Goal: Task Accomplishment & Management: Complete application form

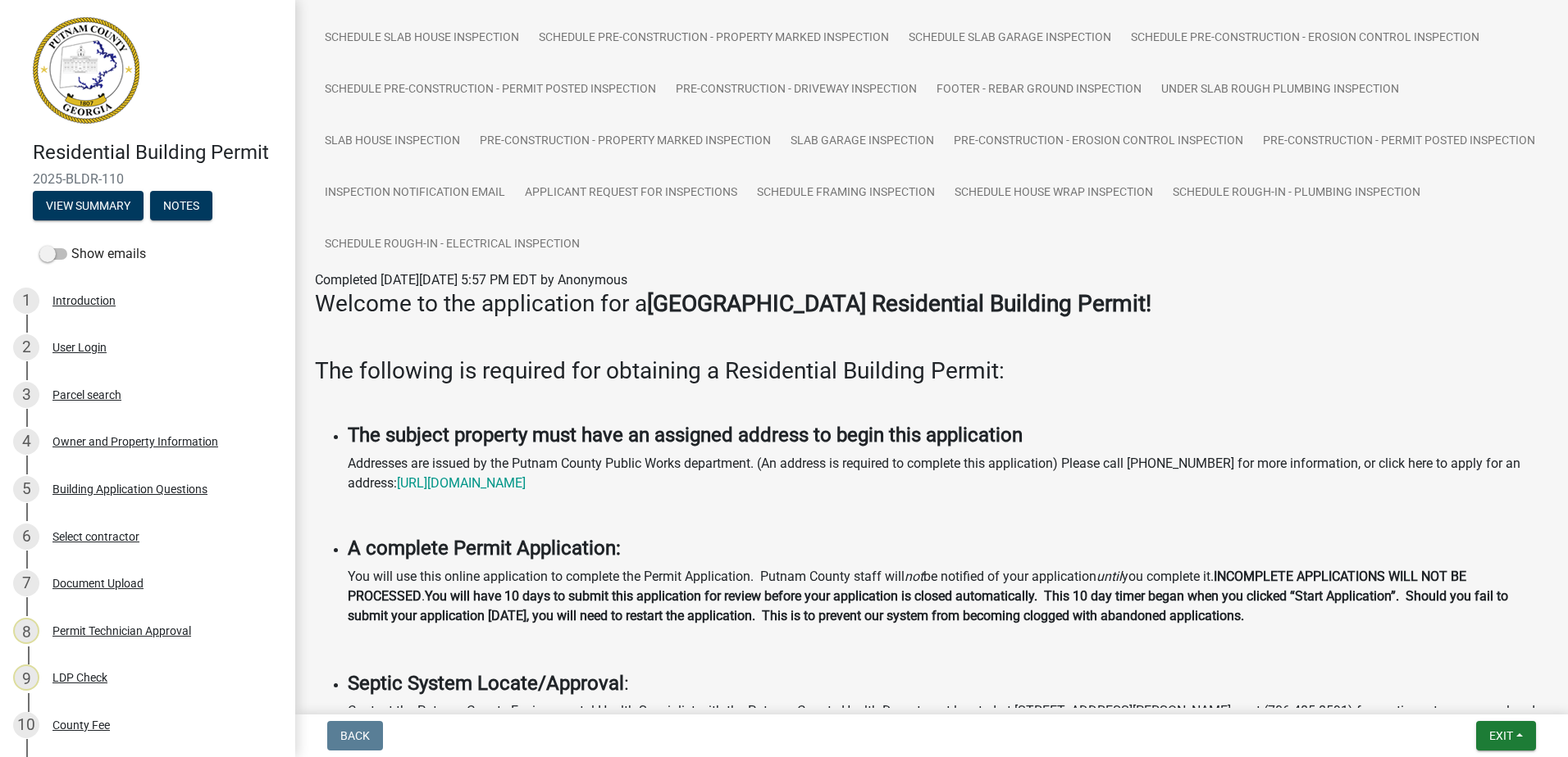
scroll to position [491, 0]
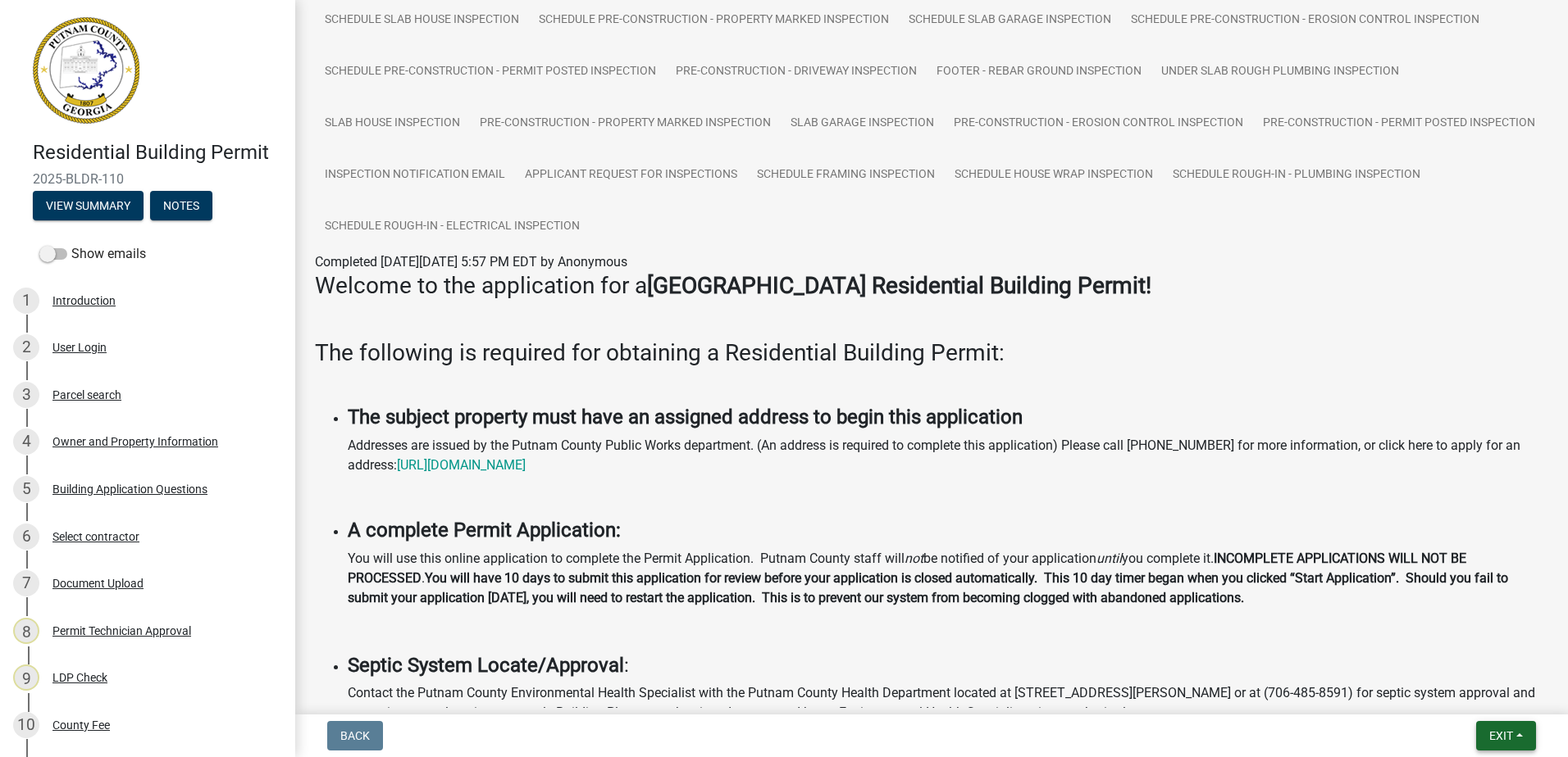
click at [1496, 738] on span "Exit" at bounding box center [1501, 736] width 24 height 14
click at [1485, 699] on button "Save & Exit" at bounding box center [1470, 694] width 131 height 40
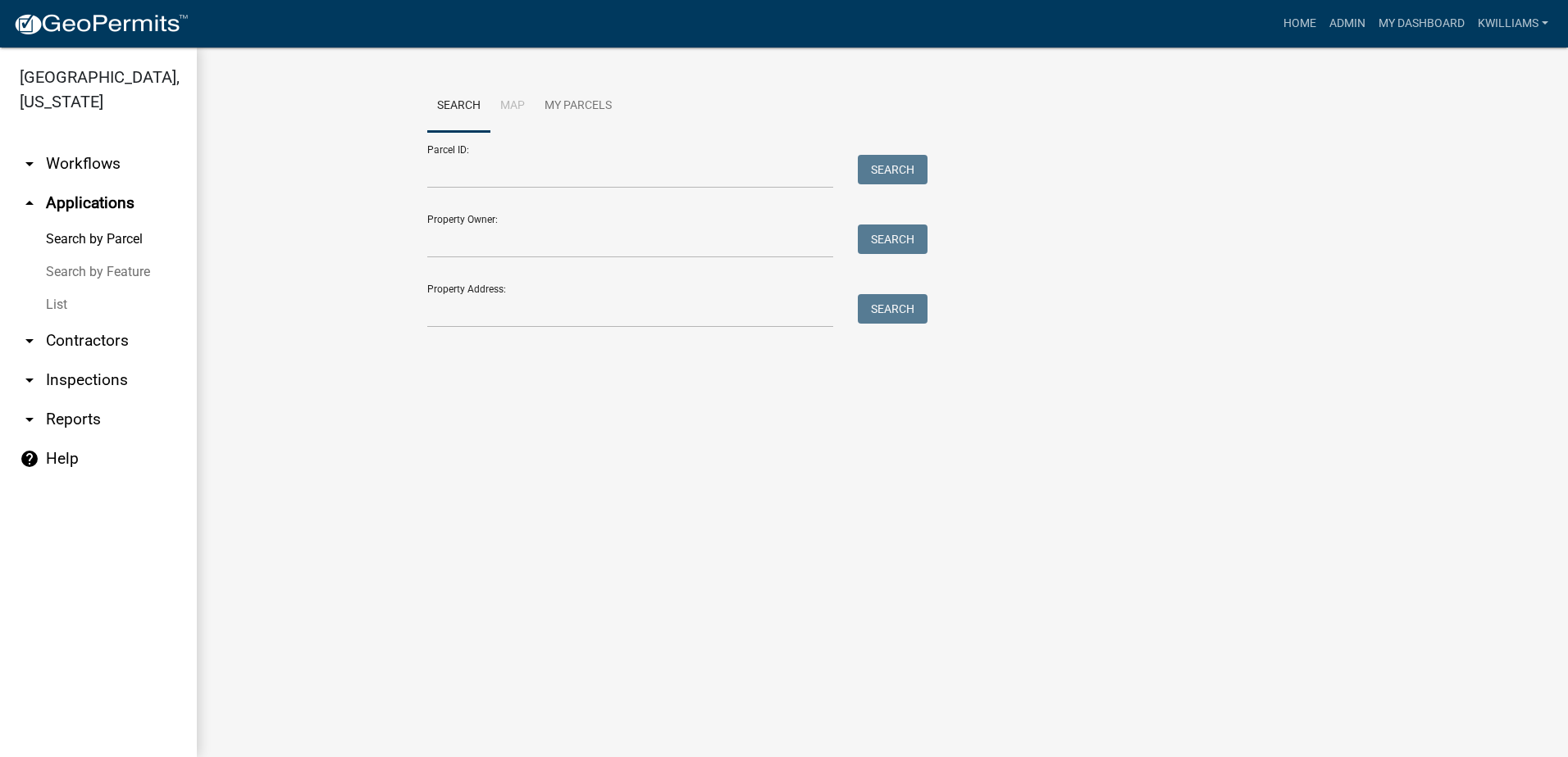
click at [81, 302] on link "List" at bounding box center [98, 304] width 197 height 33
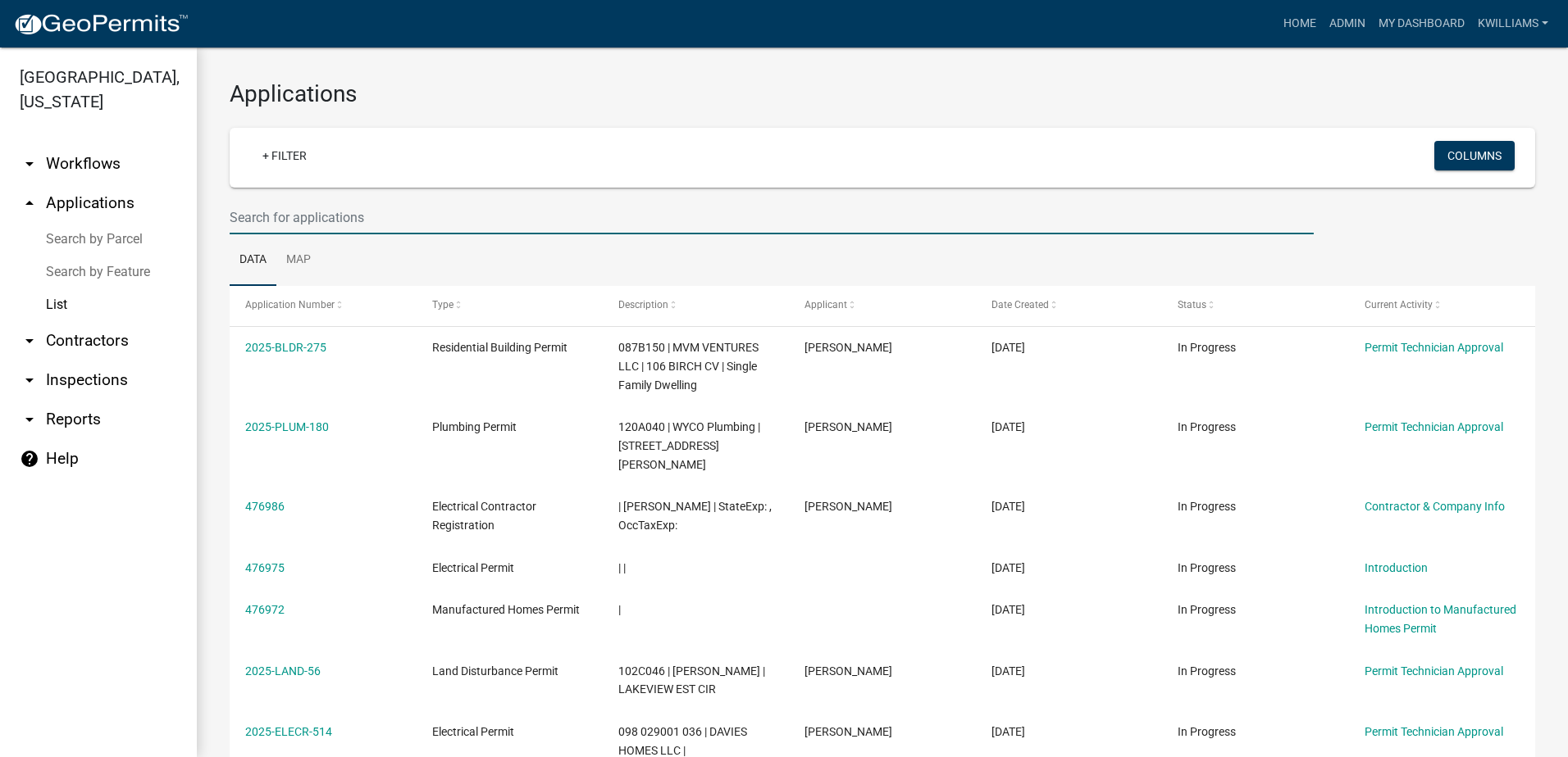
click at [256, 209] on input "text" at bounding box center [771, 217] width 1084 height 34
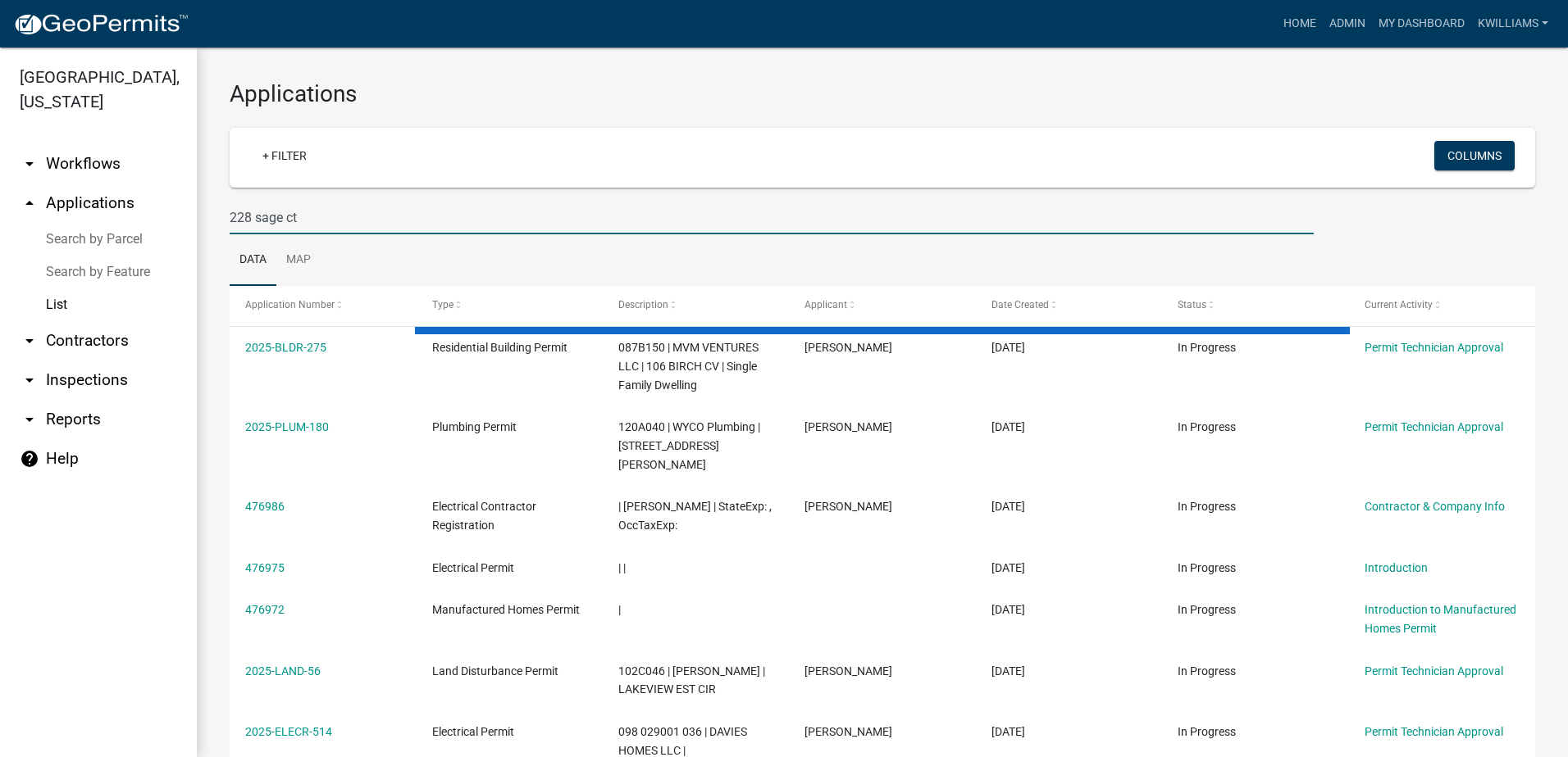
type input "228 sage ct"
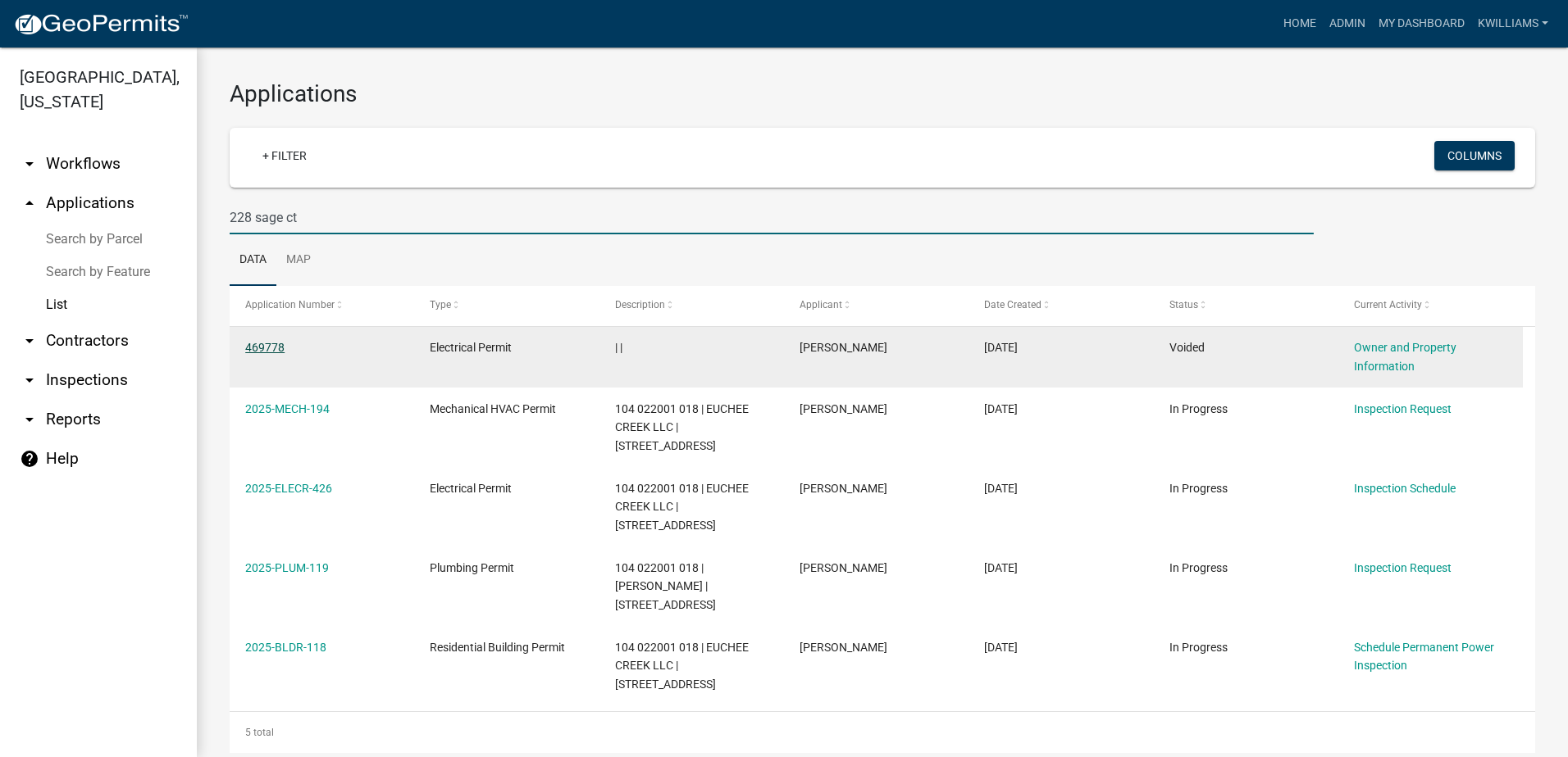
click at [280, 350] on link "469778" at bounding box center [265, 348] width 40 height 14
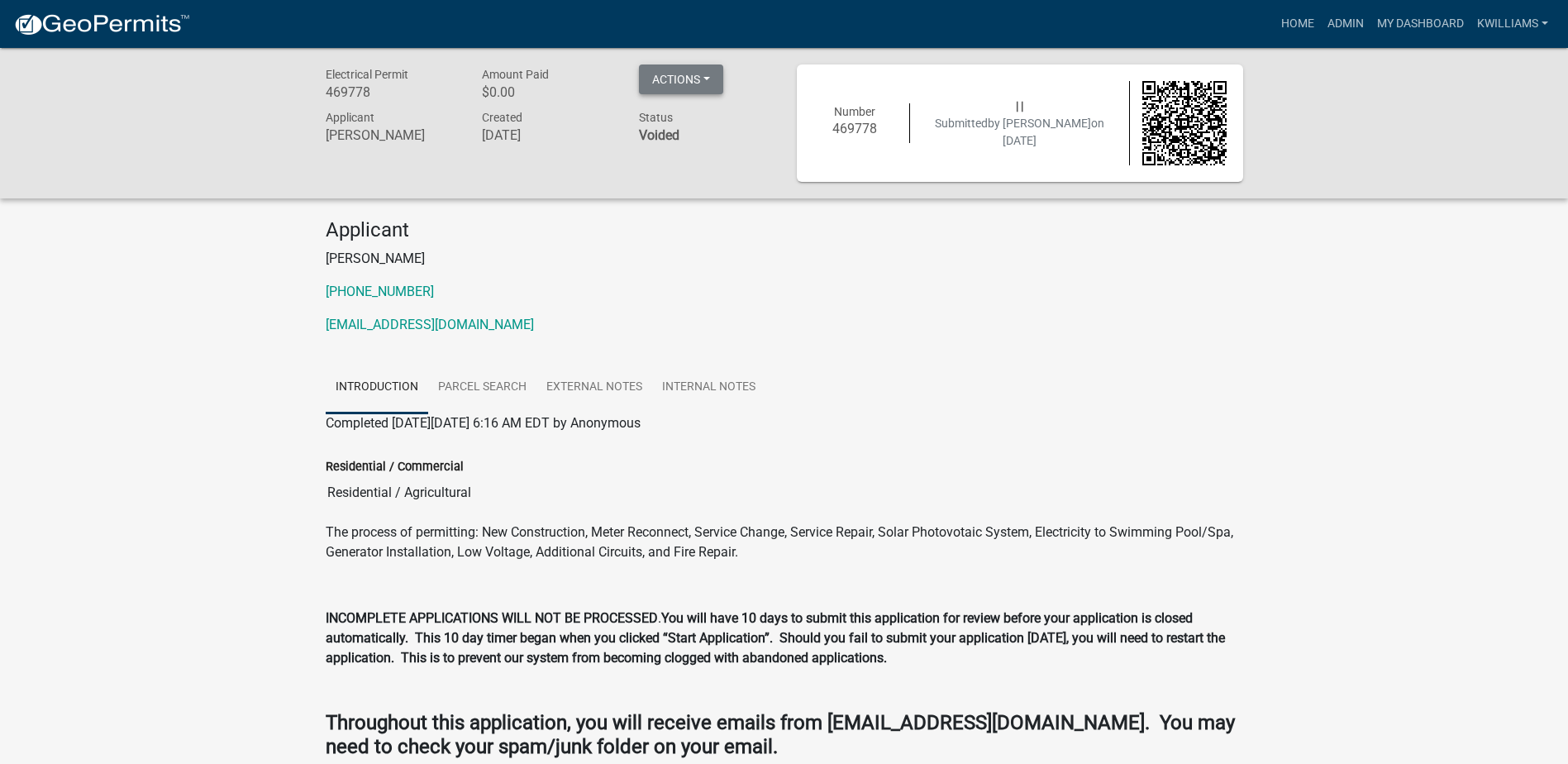
click at [689, 87] on button "Actions" at bounding box center [681, 79] width 84 height 30
click at [671, 131] on link "Unvoid" at bounding box center [705, 122] width 132 height 40
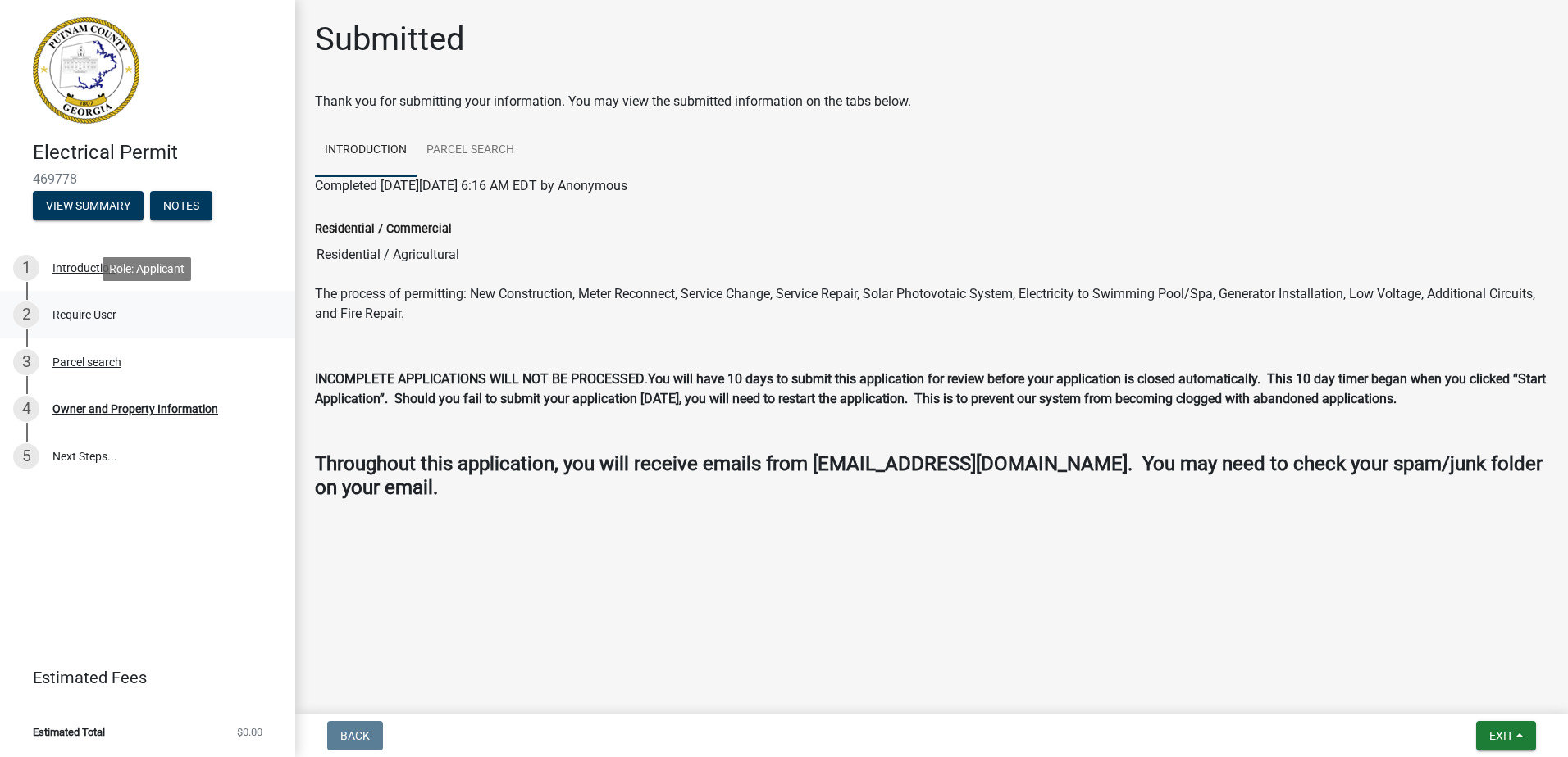
click at [90, 310] on div "Require User" at bounding box center [85, 315] width 64 height 12
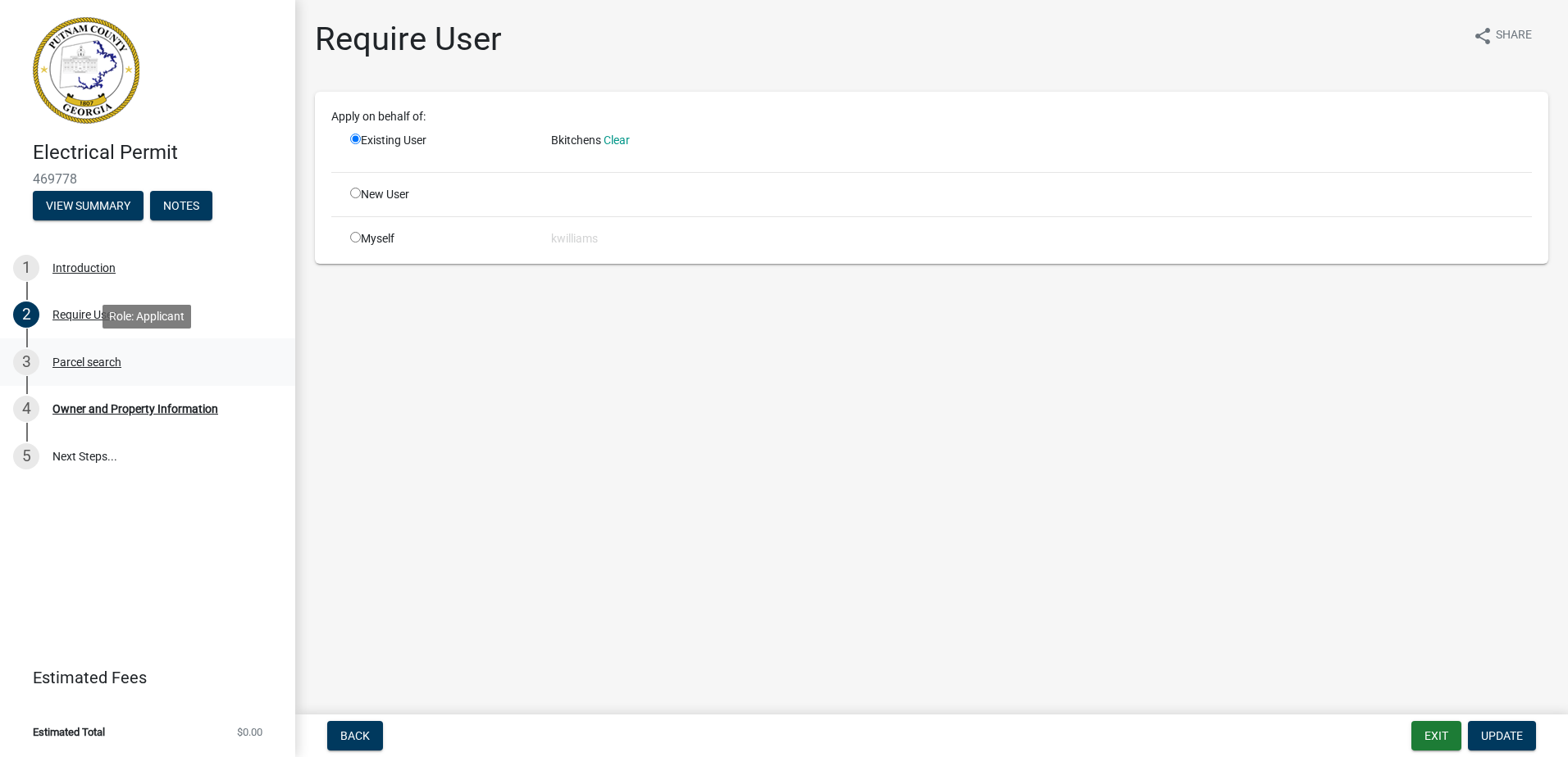
click at [87, 354] on div "3 Parcel search" at bounding box center [141, 362] width 256 height 26
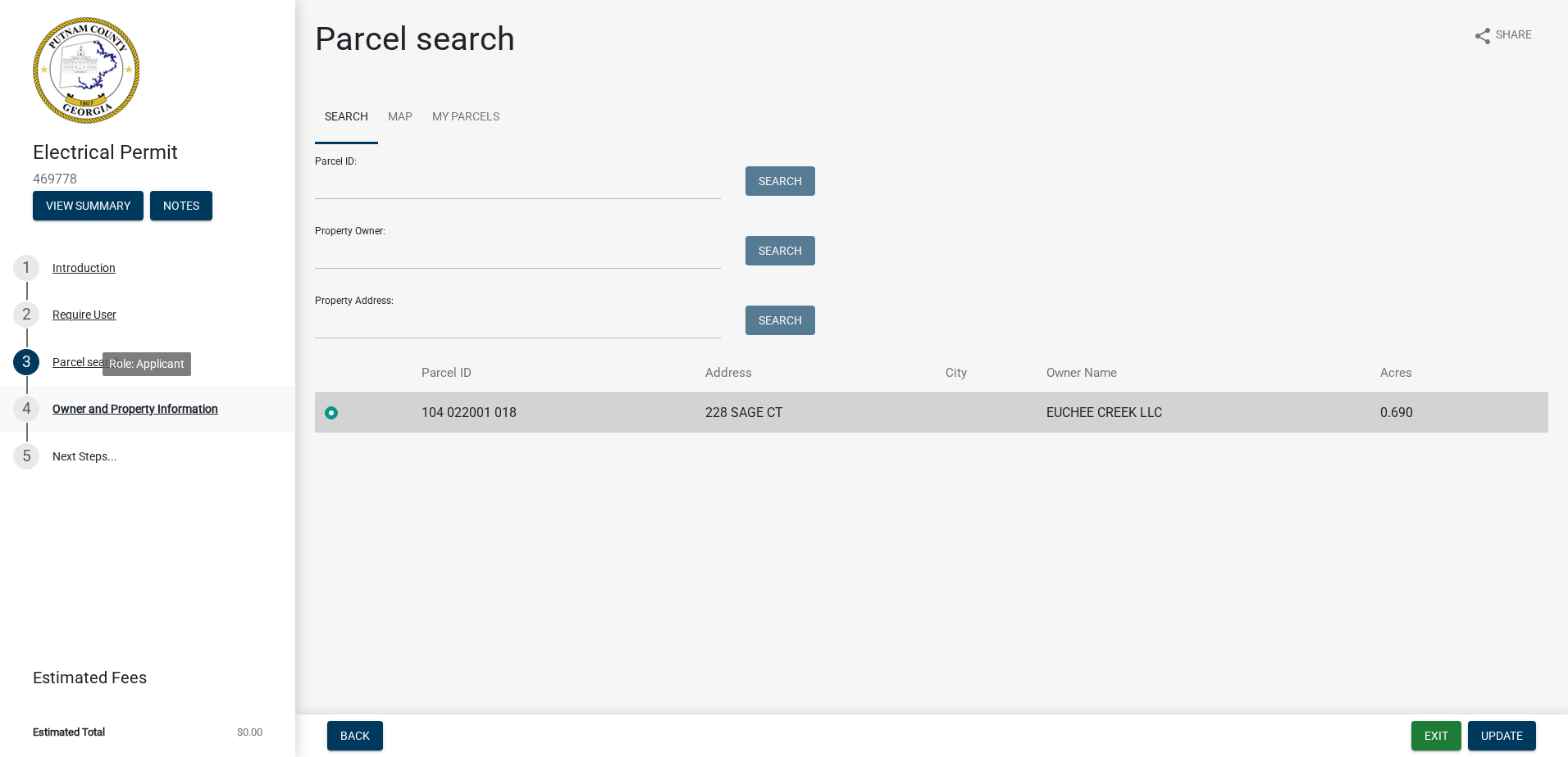
click at [89, 395] on link "4 Owner and Property Information" at bounding box center [147, 409] width 295 height 47
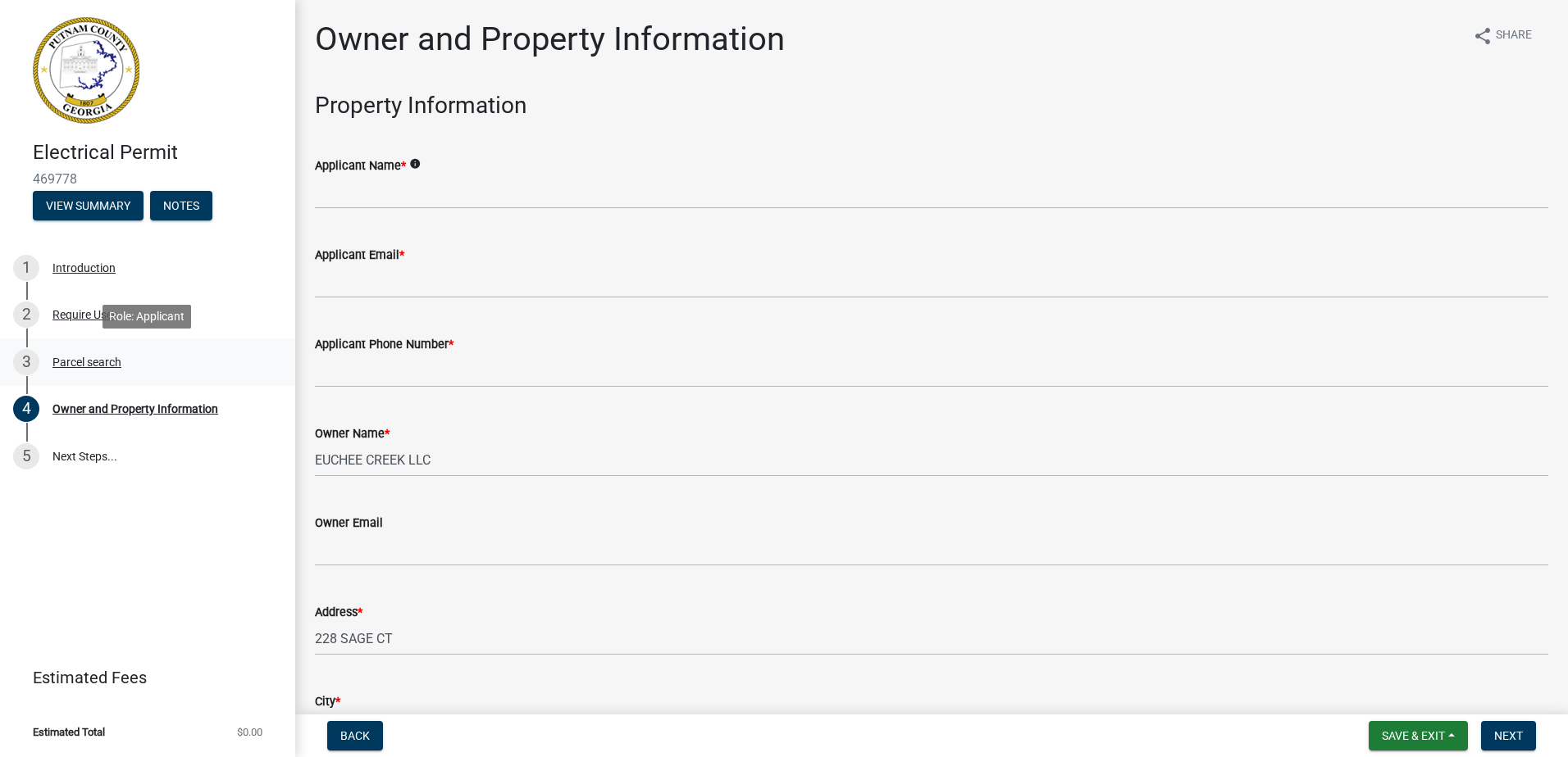
click at [82, 359] on div "Parcel search" at bounding box center [86, 363] width 69 height 12
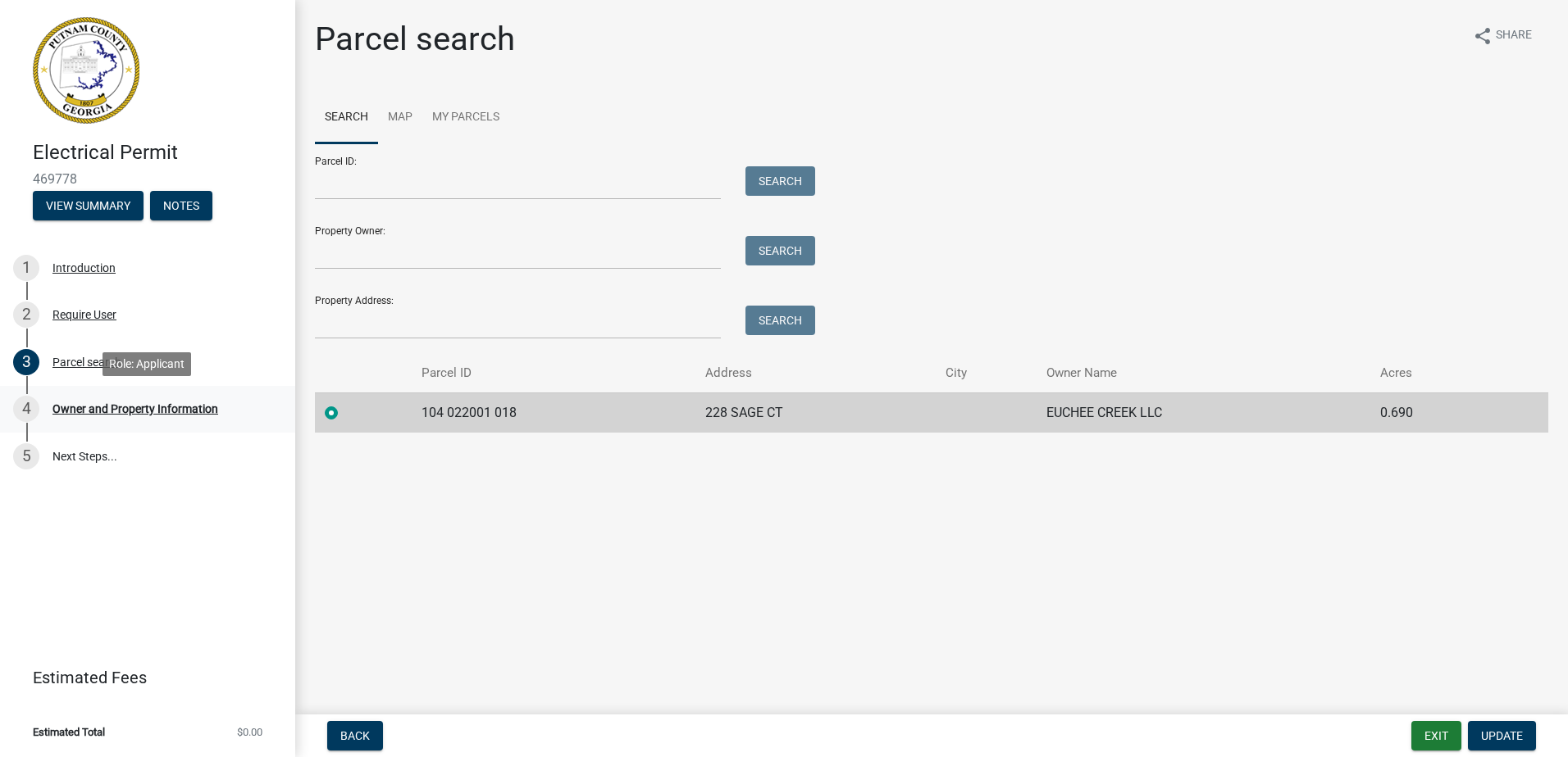
click at [93, 392] on link "4 Owner and Property Information" at bounding box center [147, 409] width 295 height 47
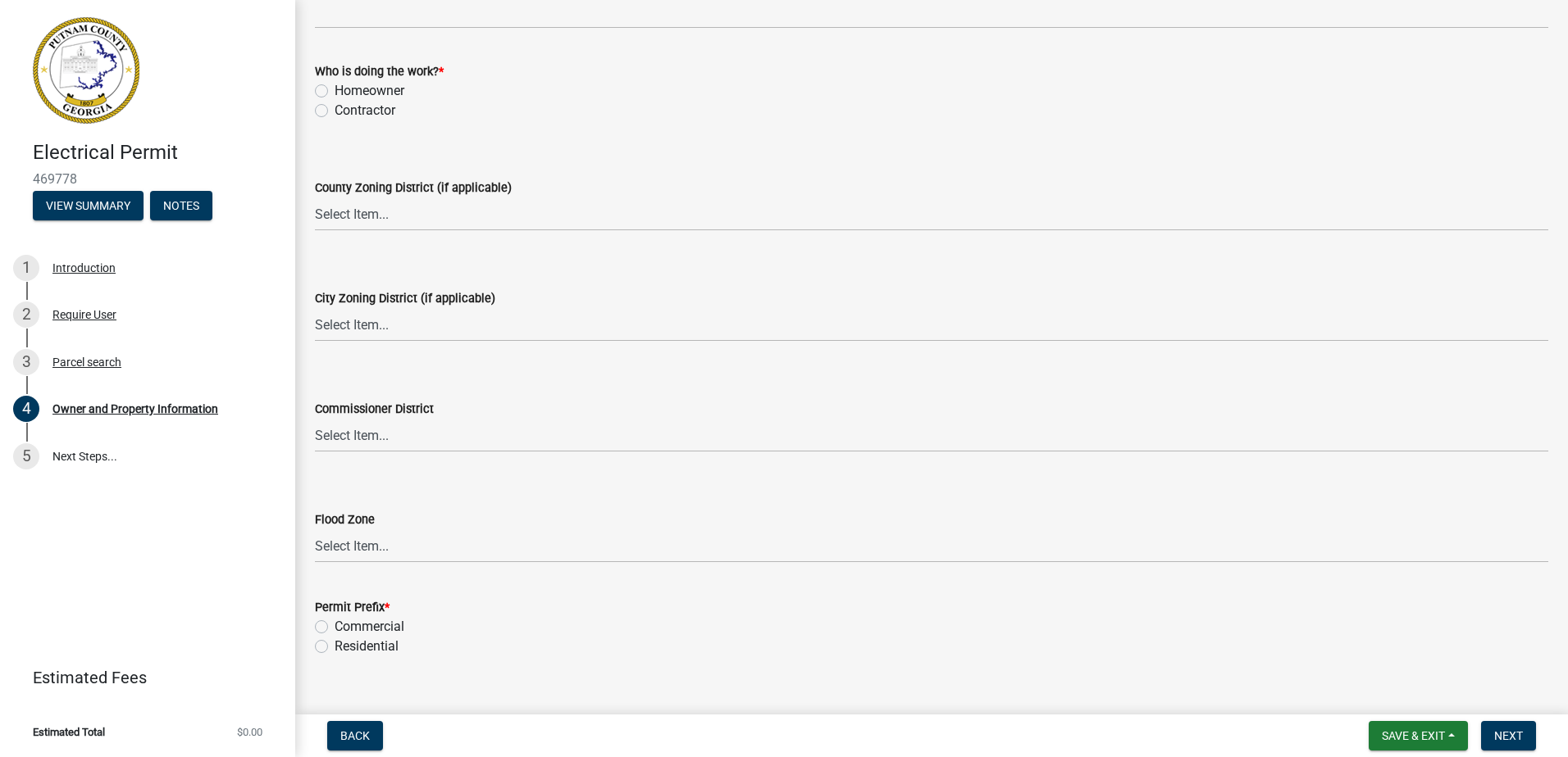
scroll to position [2850, 0]
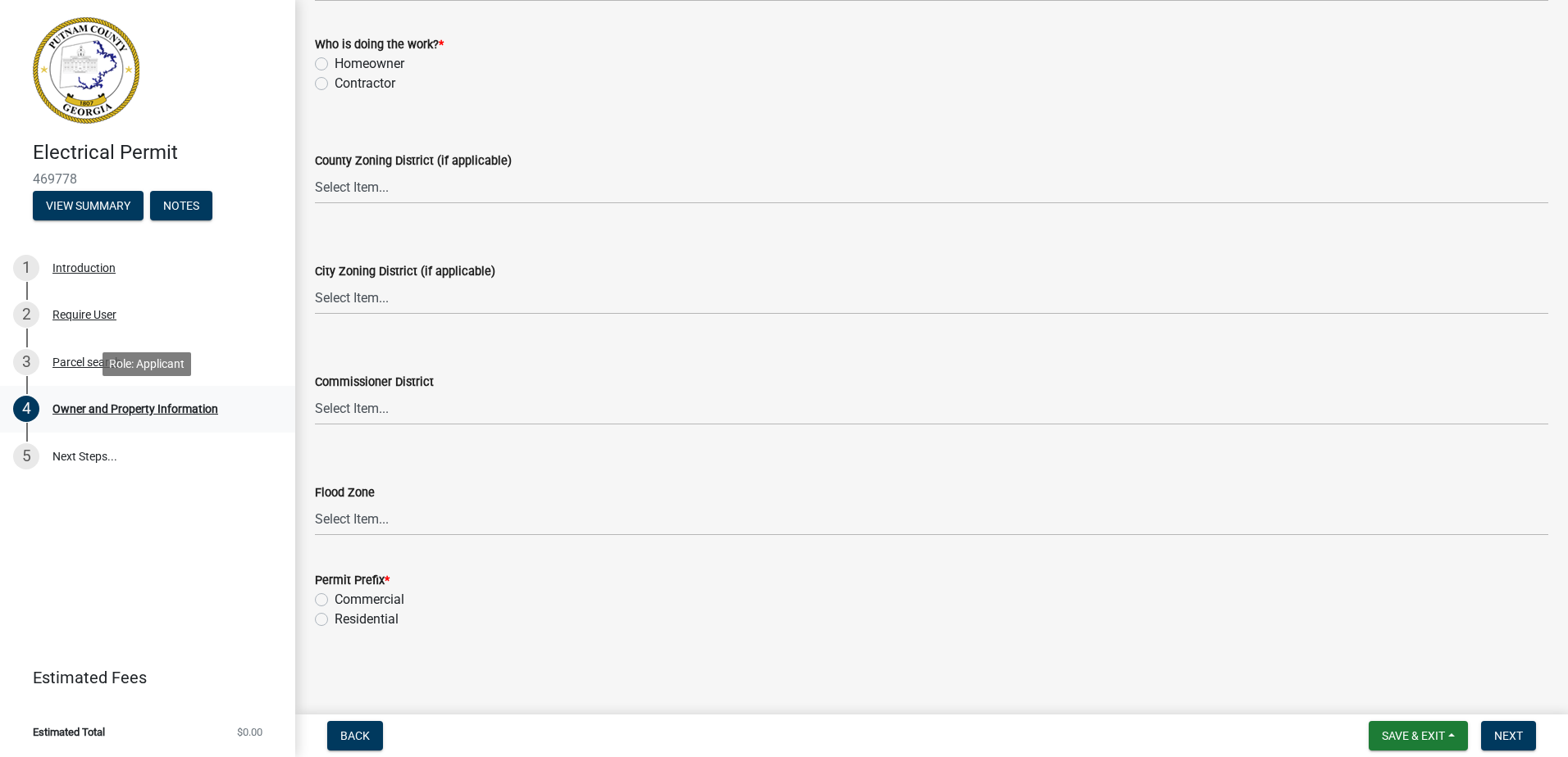
click at [145, 407] on div "Owner and Property Information" at bounding box center [135, 409] width 166 height 12
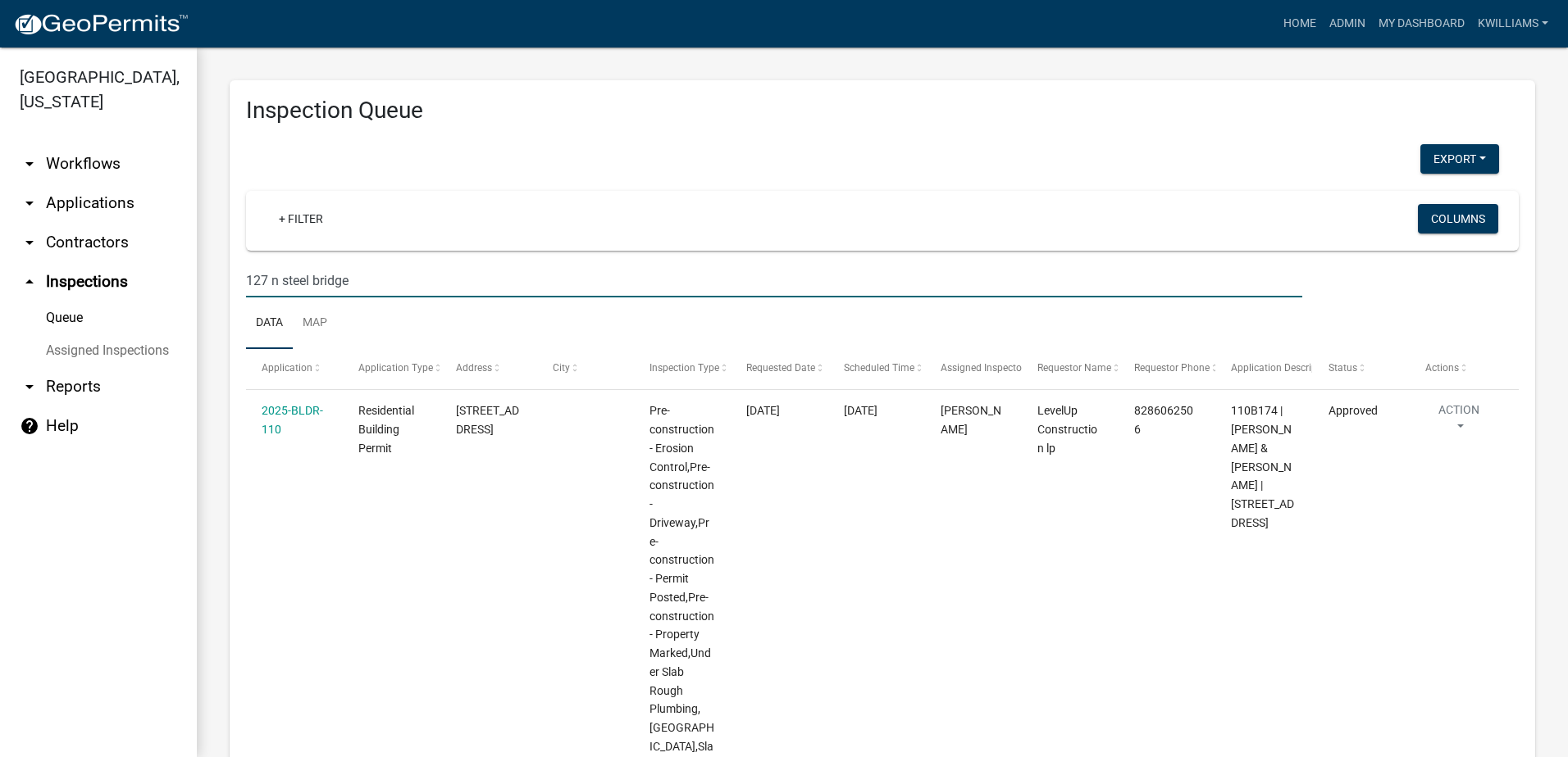
scroll to position [469, 0]
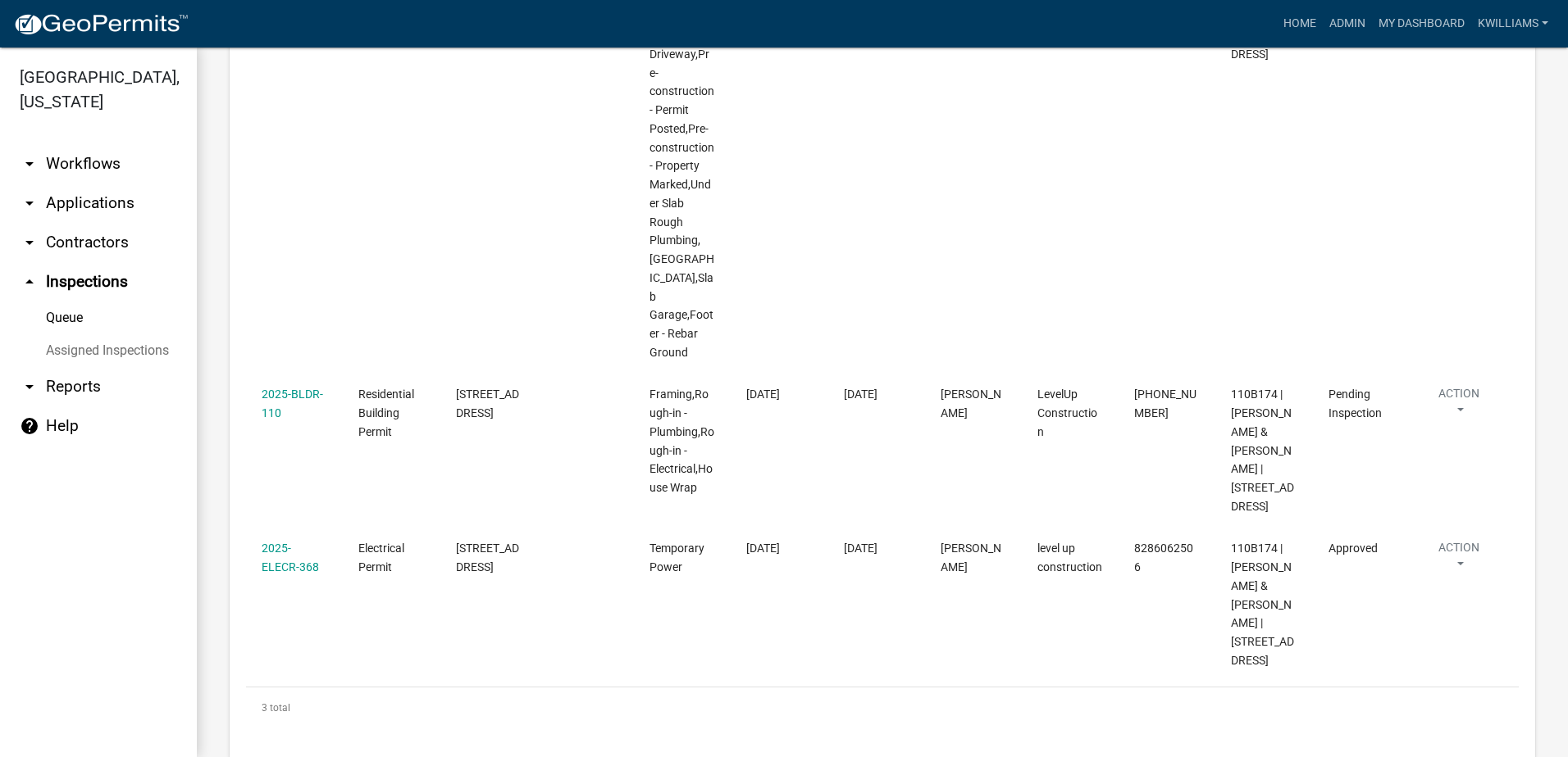
click at [111, 200] on link "arrow_drop_down Applications" at bounding box center [98, 203] width 197 height 40
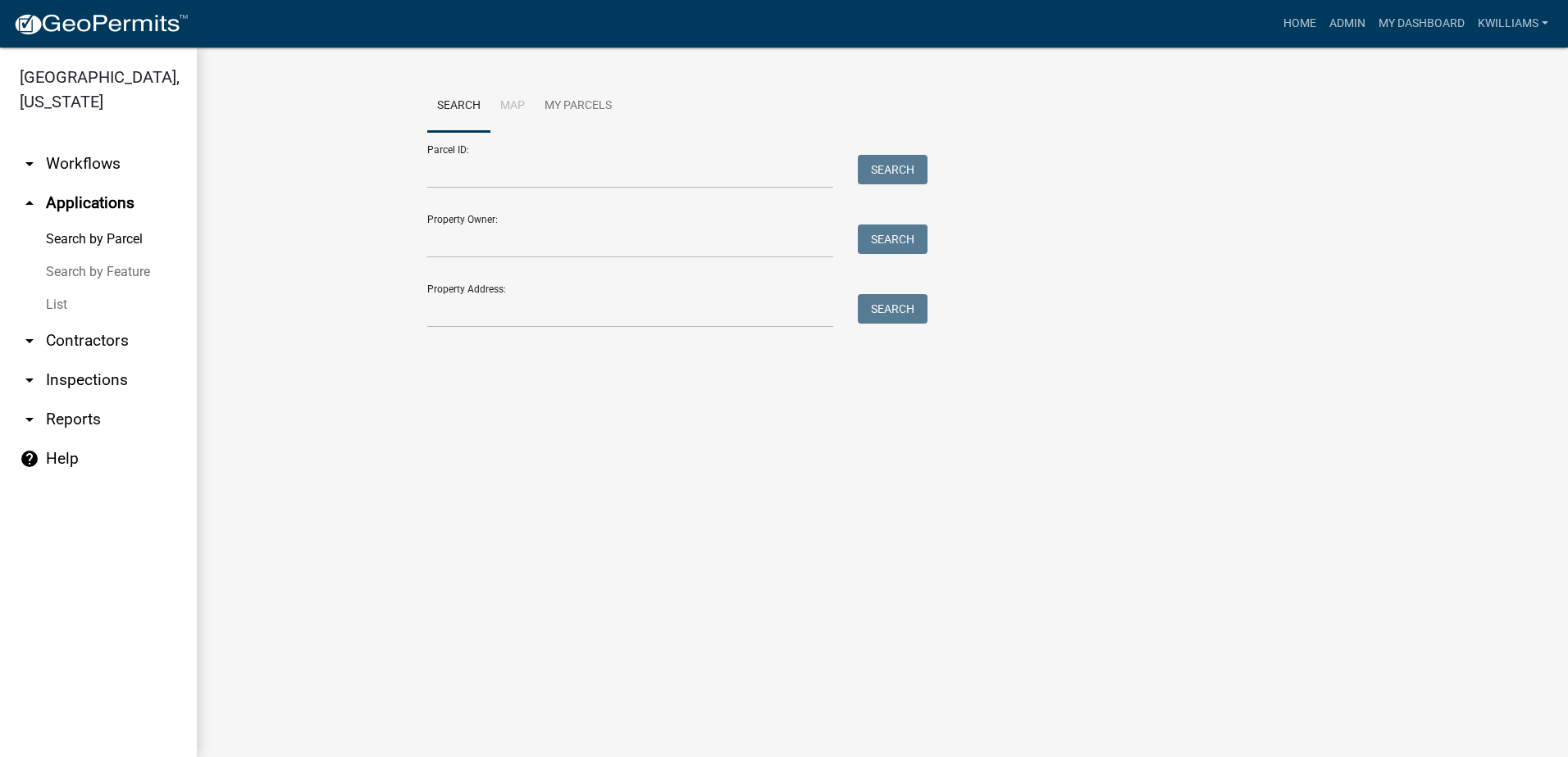
click at [47, 306] on link "List" at bounding box center [98, 304] width 197 height 33
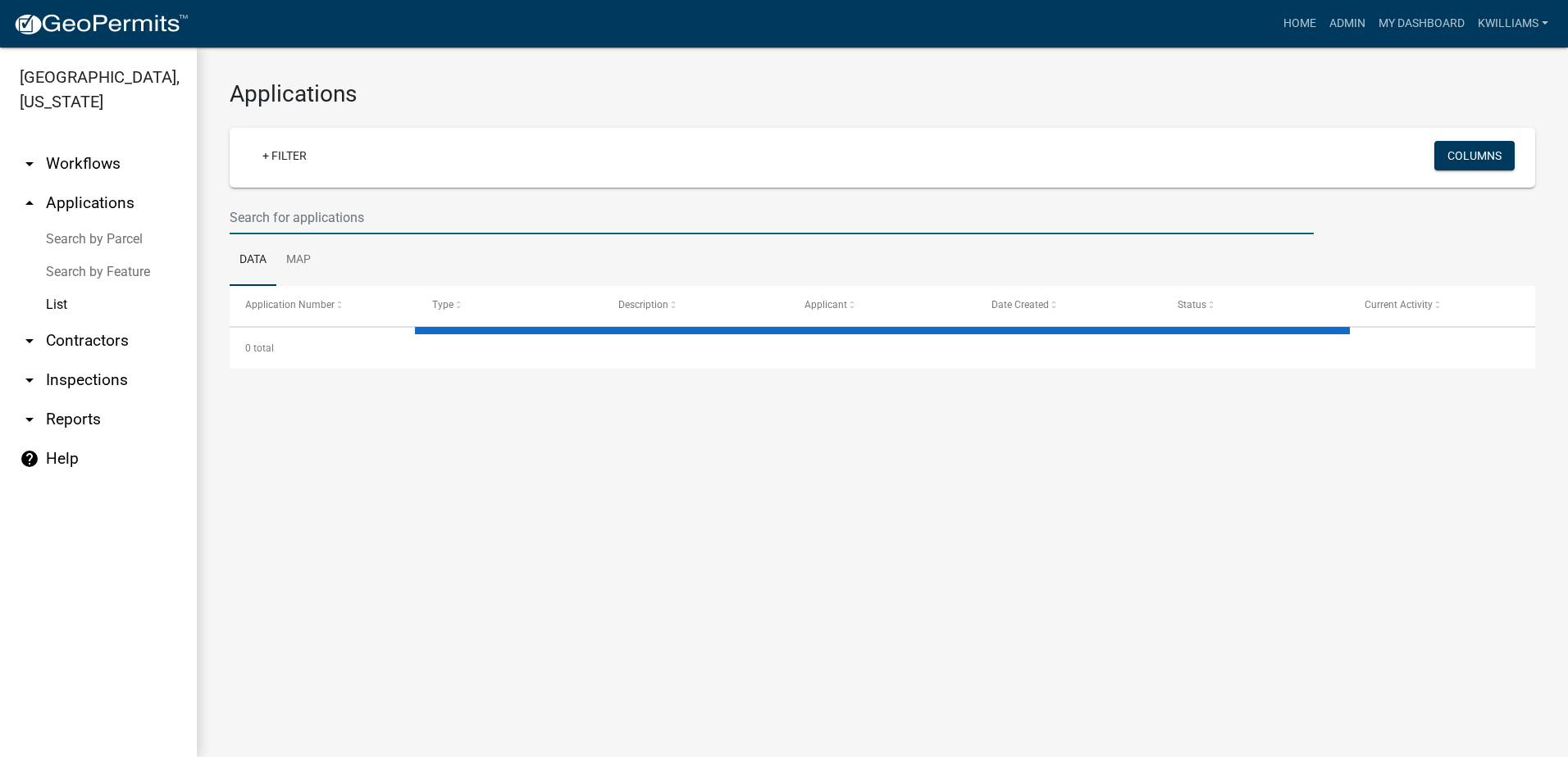
click at [340, 220] on input "text" at bounding box center [771, 217] width 1084 height 34
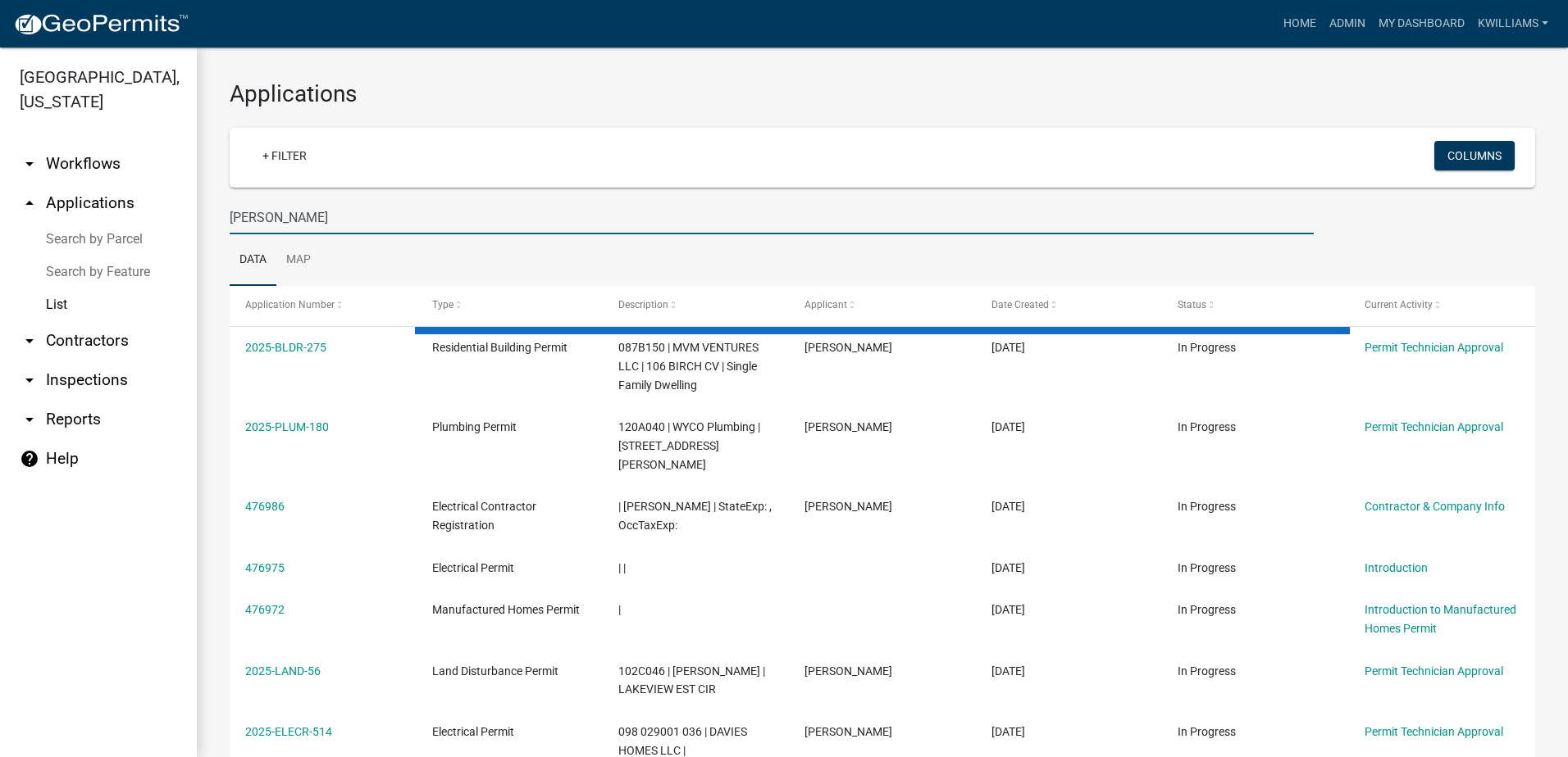
drag, startPoint x: 314, startPoint y: 213, endPoint x: 327, endPoint y: 227, distance: 19.1
click at [327, 227] on input "elaine wright" at bounding box center [771, 217] width 1084 height 34
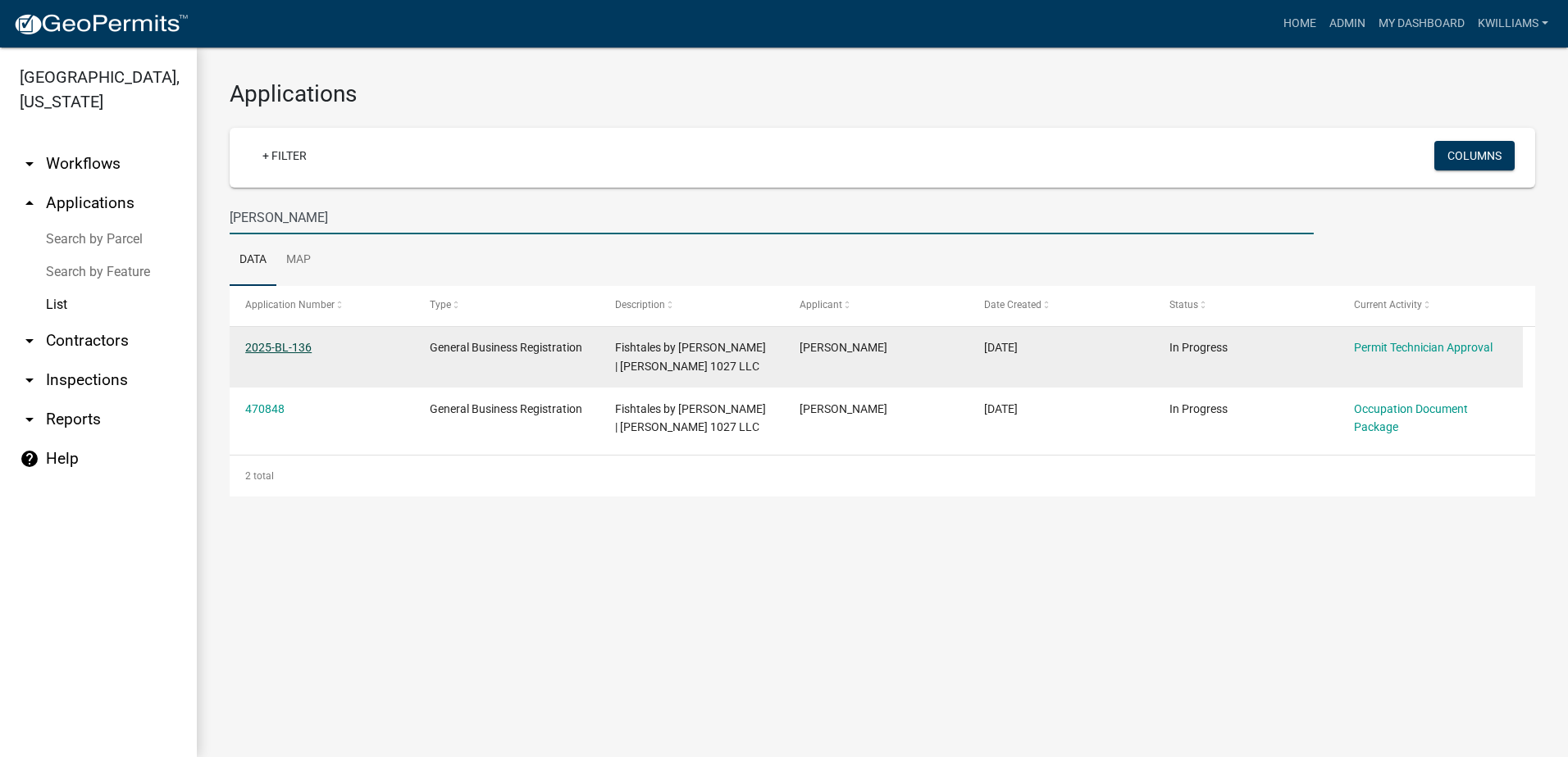
type input "elaine wri"
click at [294, 347] on link "2025-BL-136" at bounding box center [278, 348] width 66 height 14
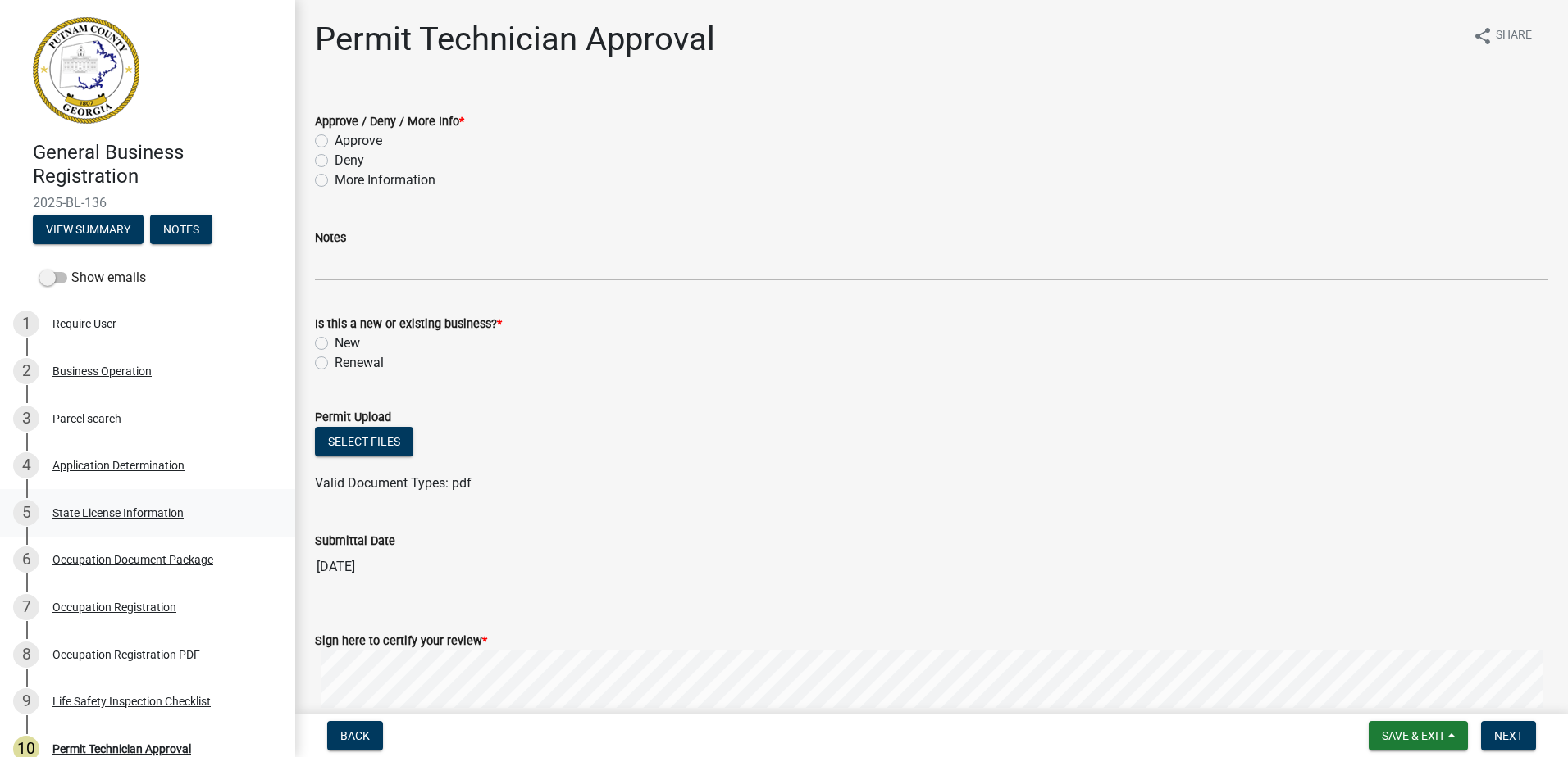
click at [124, 512] on div "State License Information" at bounding box center [118, 513] width 131 height 12
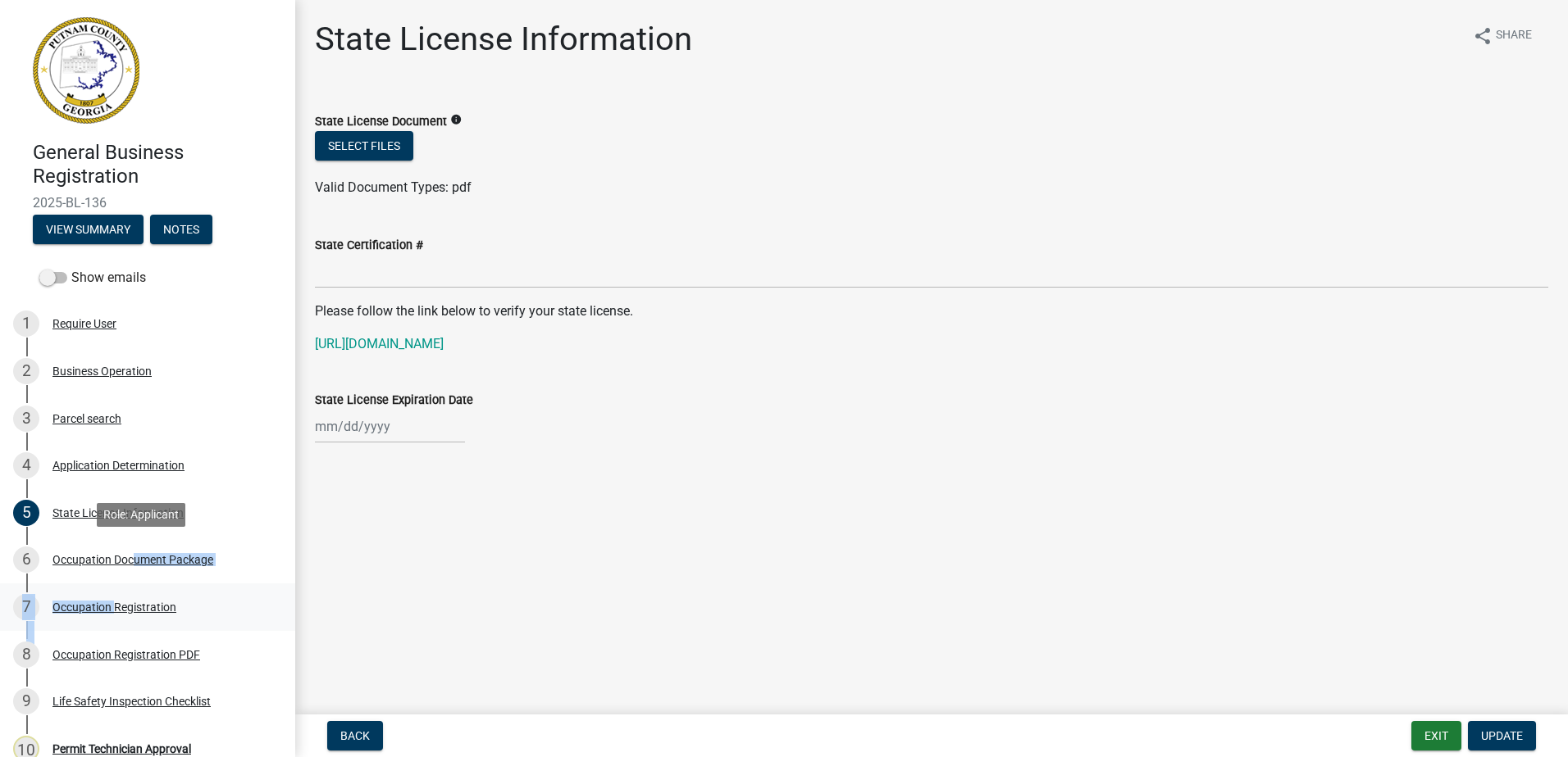
drag, startPoint x: 126, startPoint y: 555, endPoint x: 108, endPoint y: 598, distance: 46.6
click at [108, 598] on ul "1 Require User 2 Business Operation 3 Parcel search 4 Application Determination…" at bounding box center [147, 561] width 295 height 533
drag, startPoint x: 108, startPoint y: 598, endPoint x: 97, endPoint y: 615, distance: 20.2
click at [97, 615] on div "7 Occupation Registration" at bounding box center [141, 607] width 256 height 26
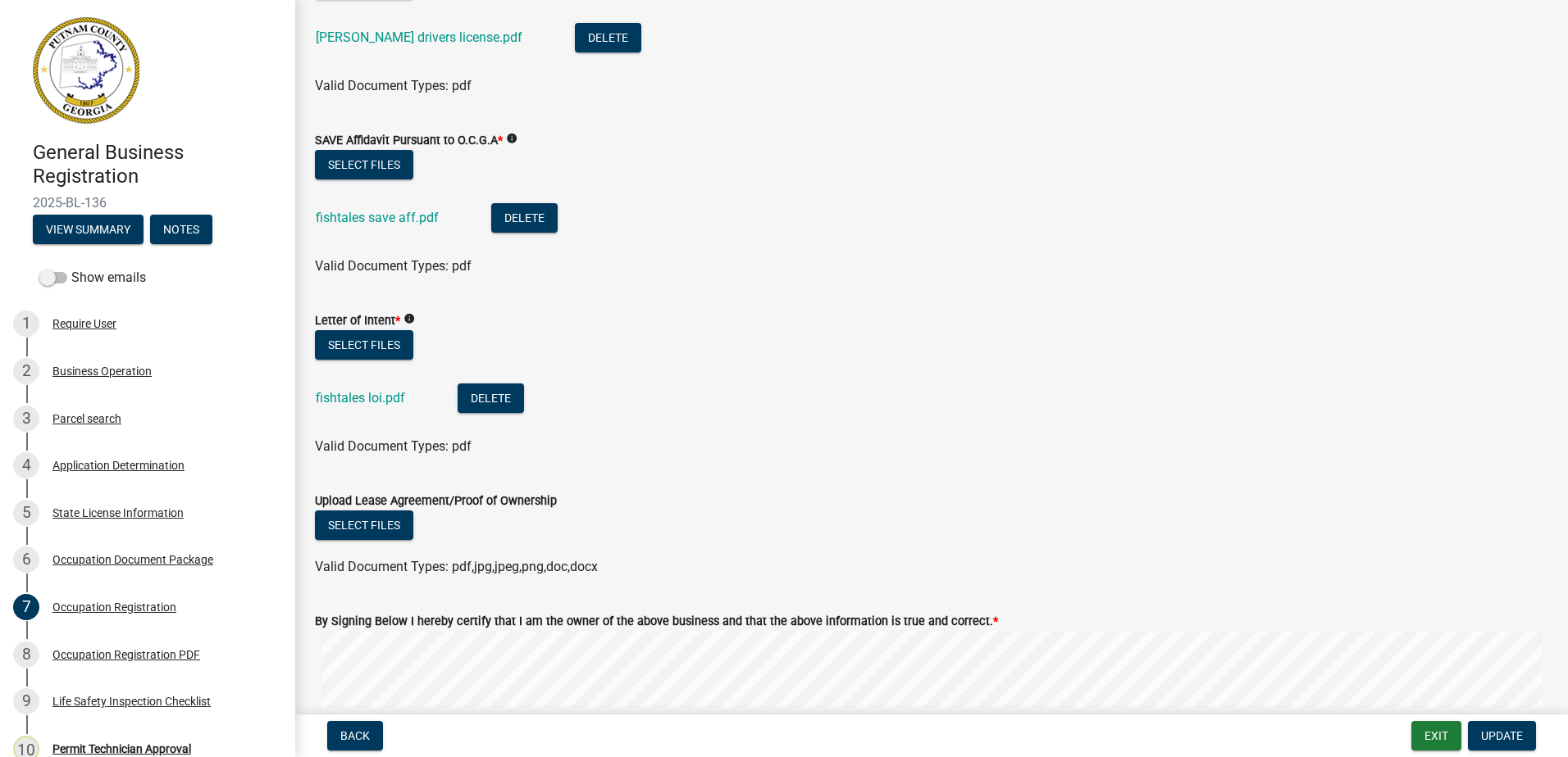
scroll to position [1967, 0]
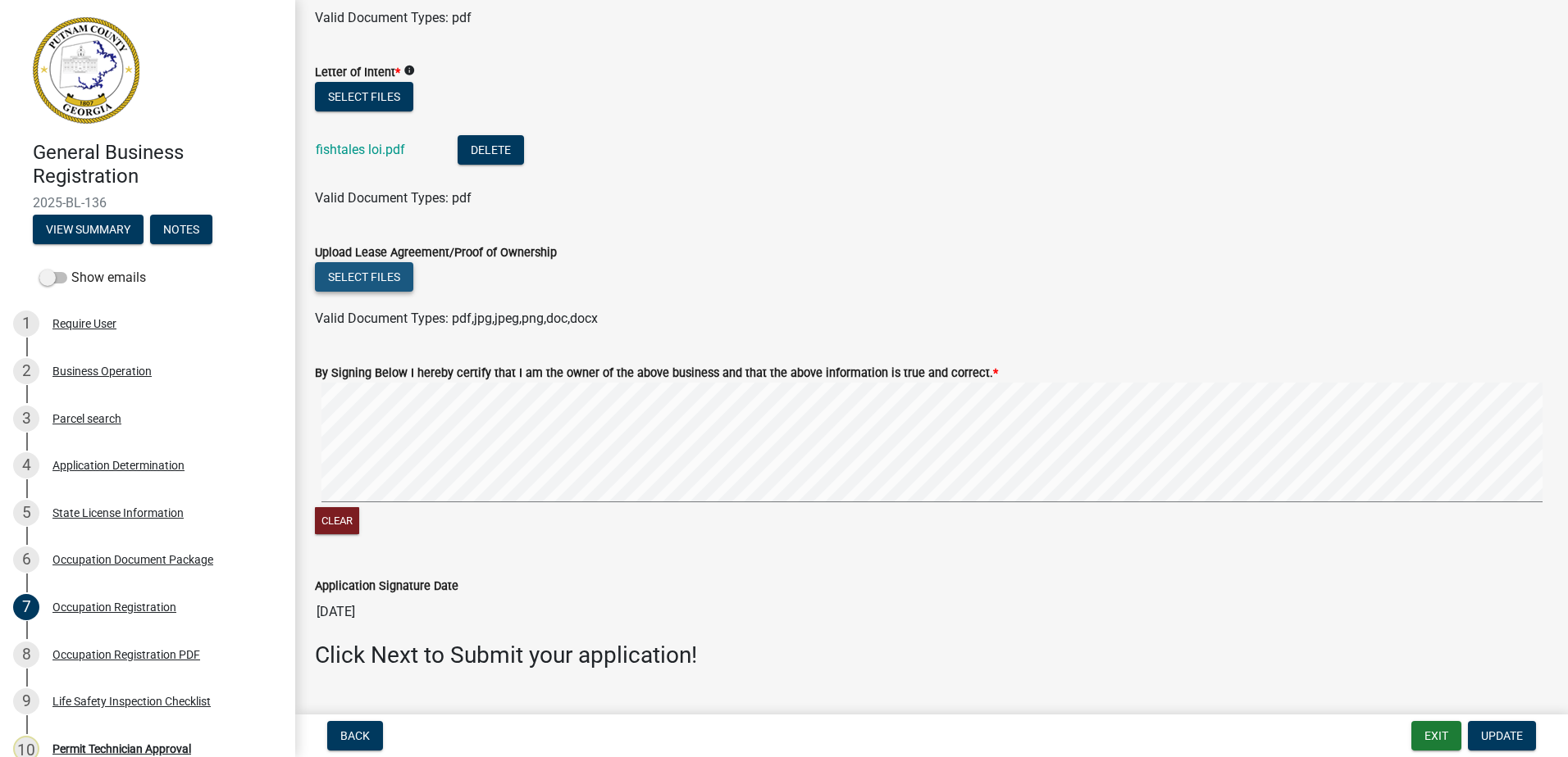
click at [382, 277] on button "Select files" at bounding box center [364, 277] width 98 height 30
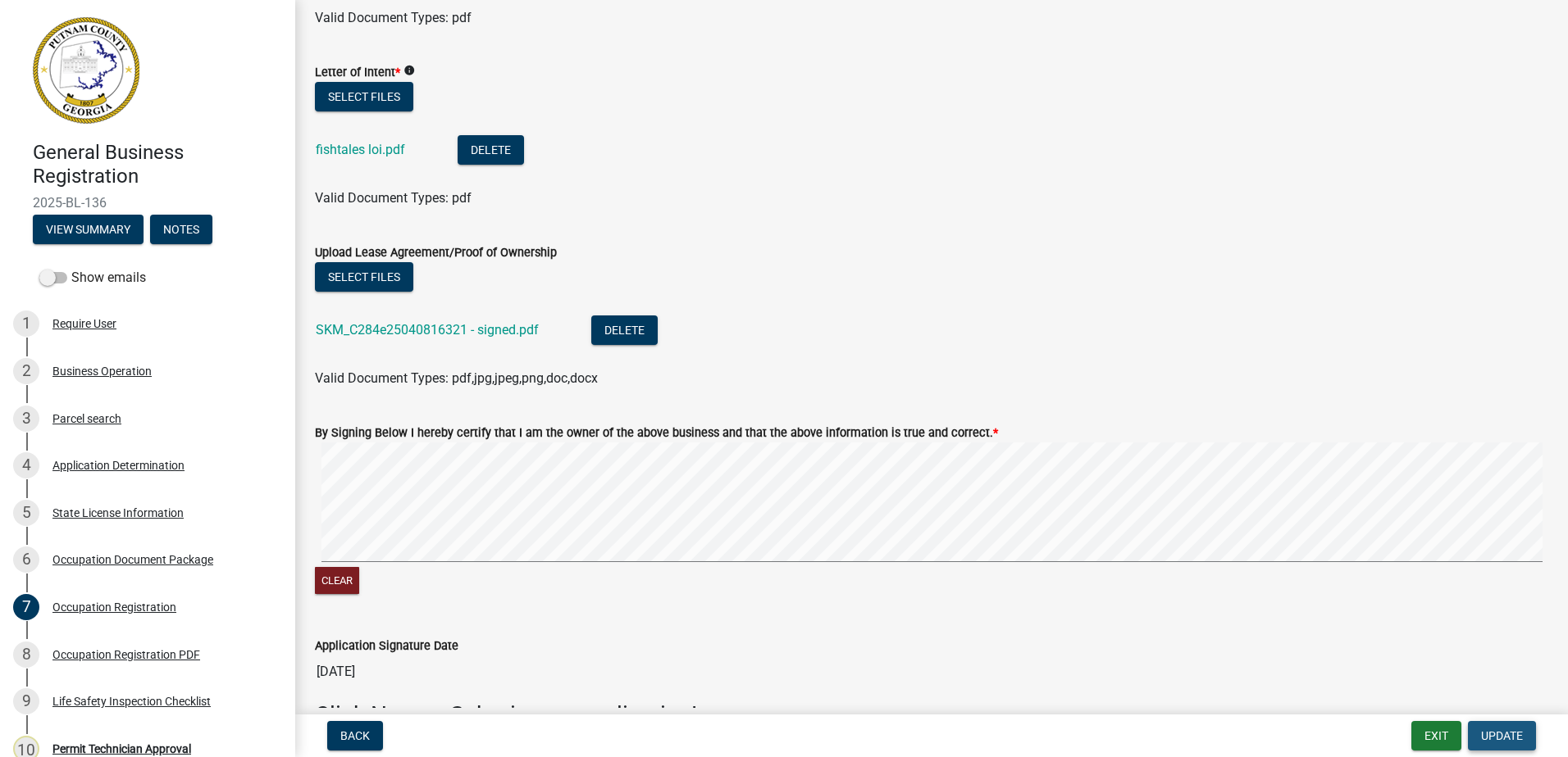
click at [1504, 743] on button "Update" at bounding box center [1501, 736] width 68 height 30
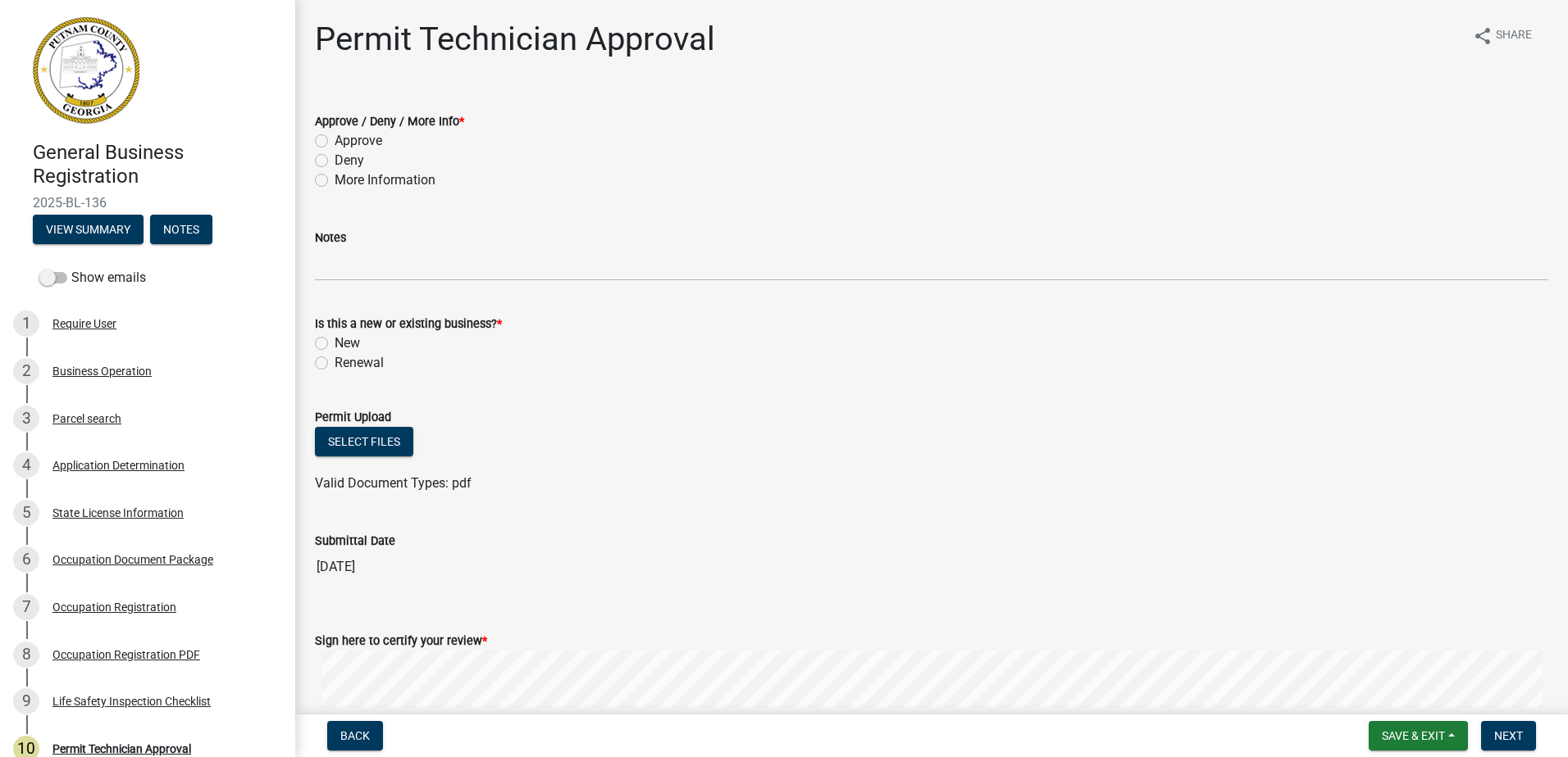
click at [313, 138] on div "Approve / Deny / More Info * Approve Deny More Information" at bounding box center [932, 141] width 1257 height 98
click at [334, 138] on label "Approve" at bounding box center [358, 140] width 47 height 19
click at [334, 138] on input "Approve" at bounding box center [339, 136] width 11 height 11
radio input "true"
click at [328, 367] on div "Renewal" at bounding box center [931, 363] width 1233 height 19
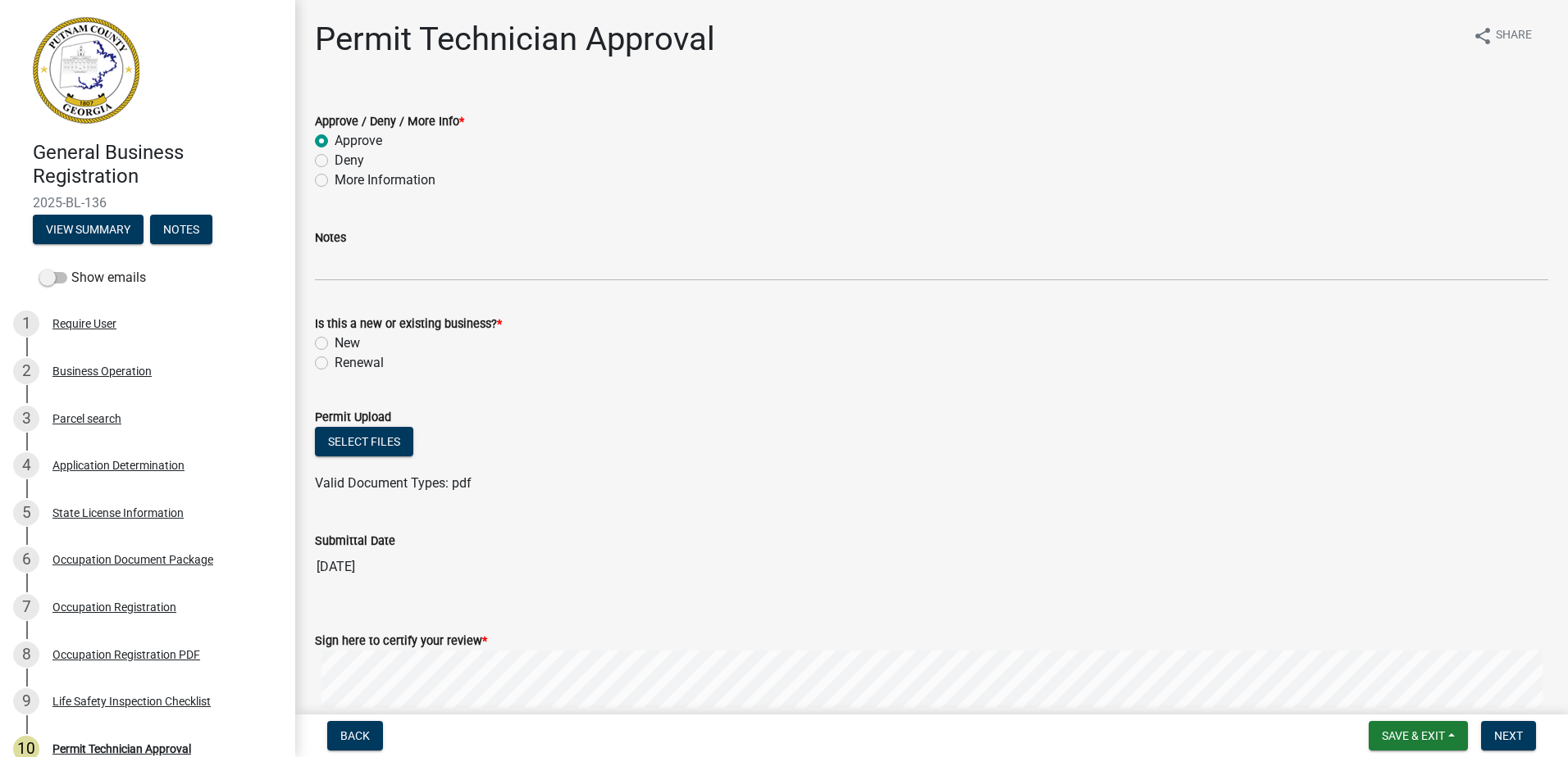
click at [310, 337] on div "Is this a new or existing business? * New Renewal" at bounding box center [932, 333] width 1257 height 79
click at [334, 341] on label "New" at bounding box center [347, 343] width 25 height 19
click at [334, 341] on input "New" at bounding box center [339, 338] width 11 height 11
radio input "true"
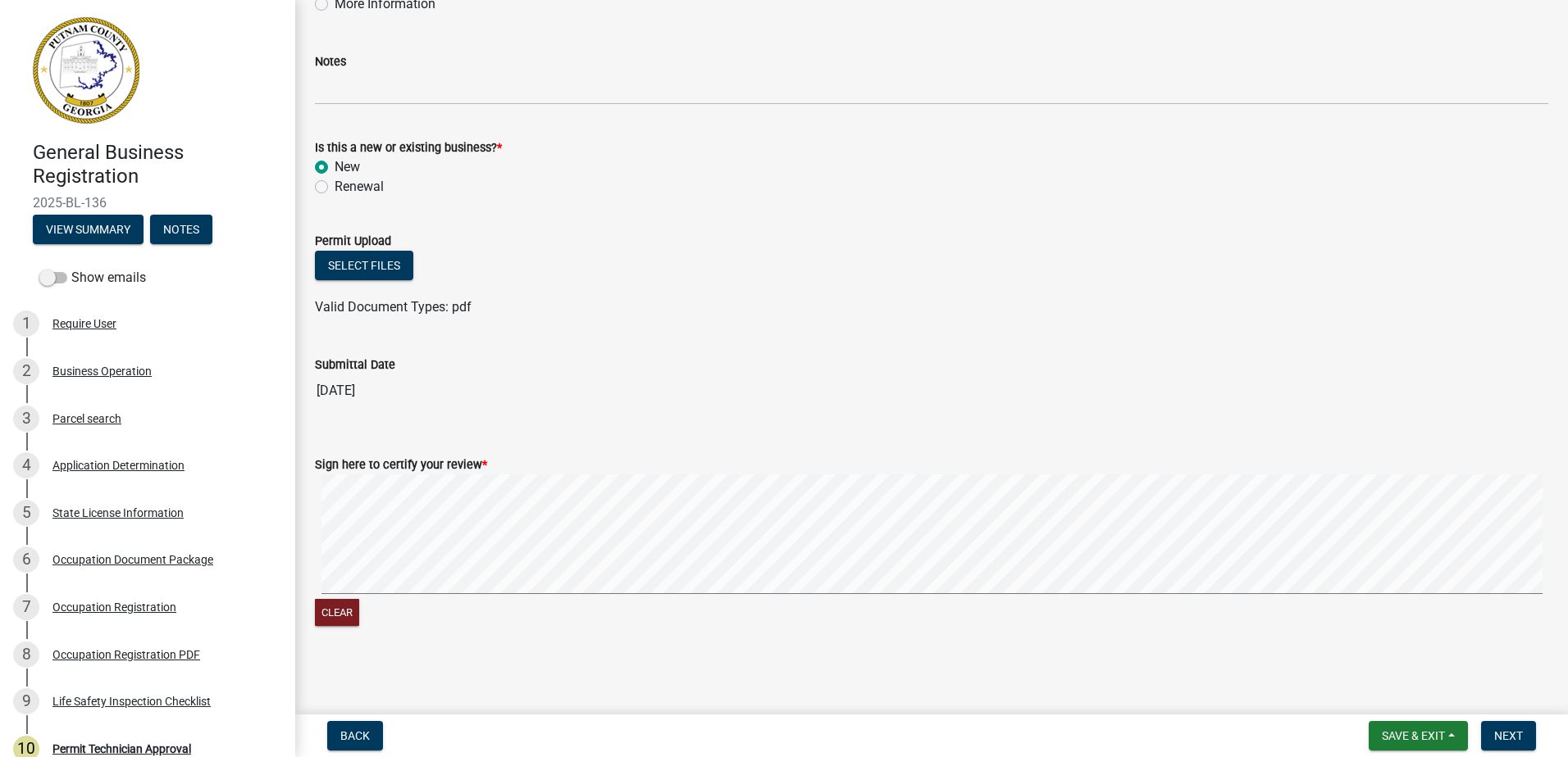
scroll to position [177, 0]
drag, startPoint x: 1511, startPoint y: 739, endPoint x: 1491, endPoint y: 738, distance: 20.0
click at [1510, 739] on span "Next" at bounding box center [1508, 736] width 29 height 14
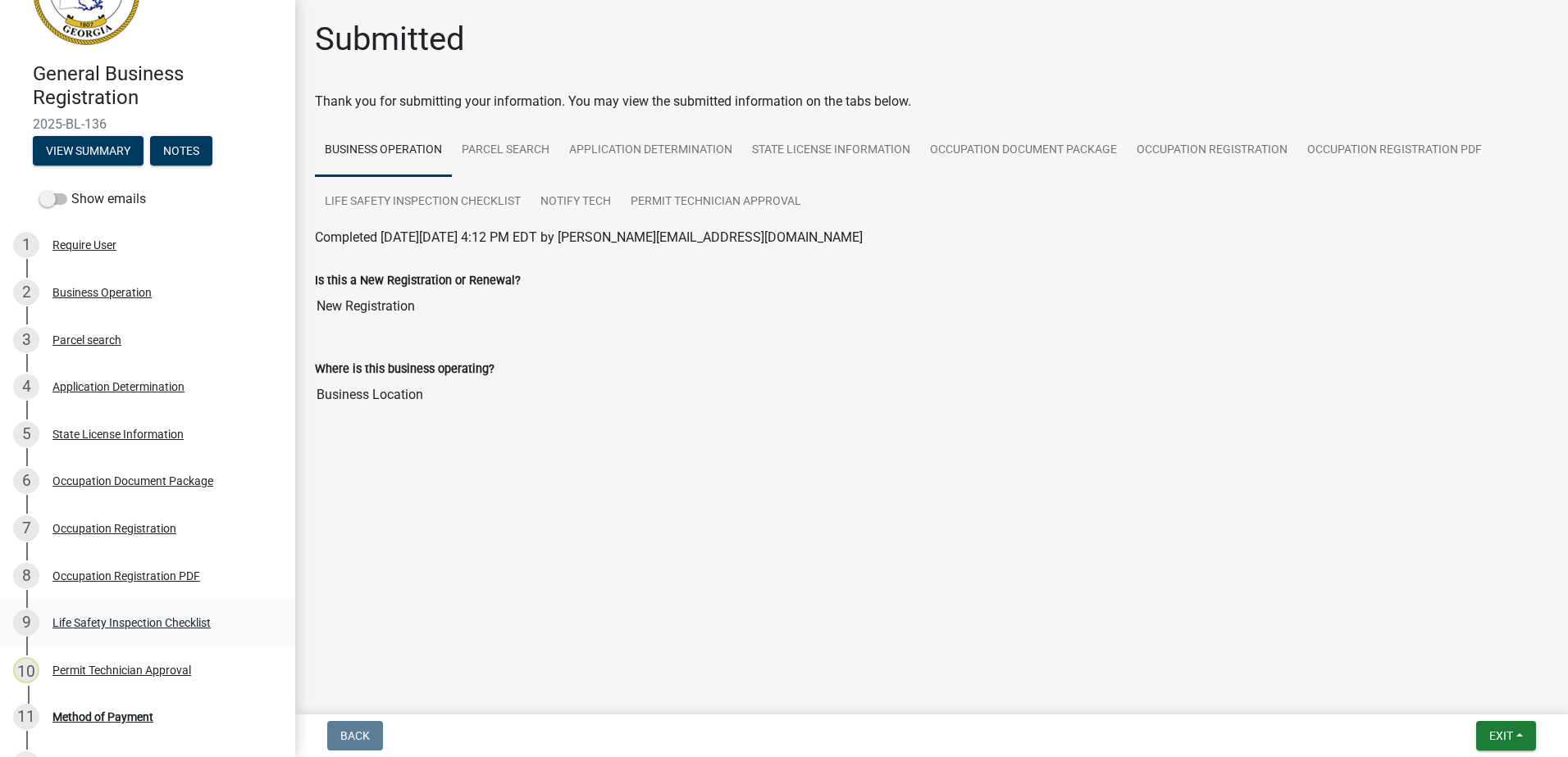
scroll to position [62, 0]
